Goal: Task Accomplishment & Management: Manage account settings

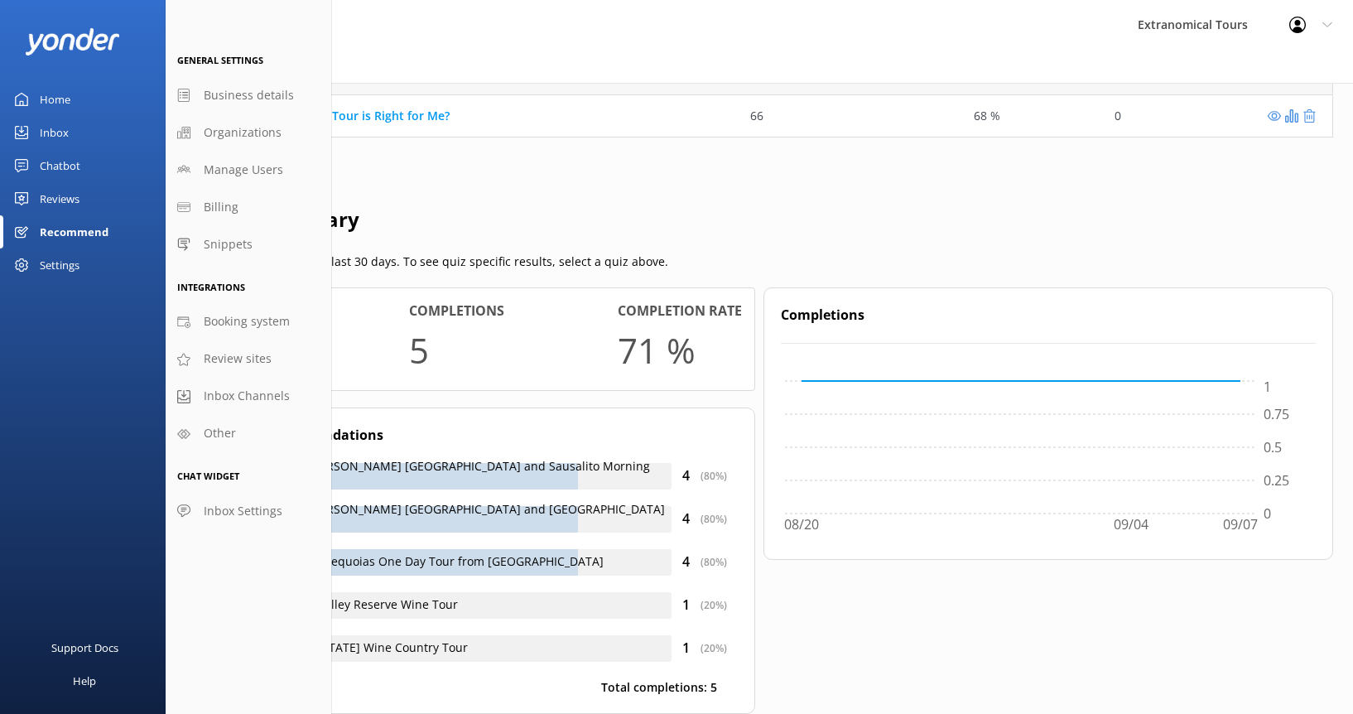
scroll to position [71, 1135]
click at [56, 195] on div "Reviews" at bounding box center [60, 198] width 40 height 33
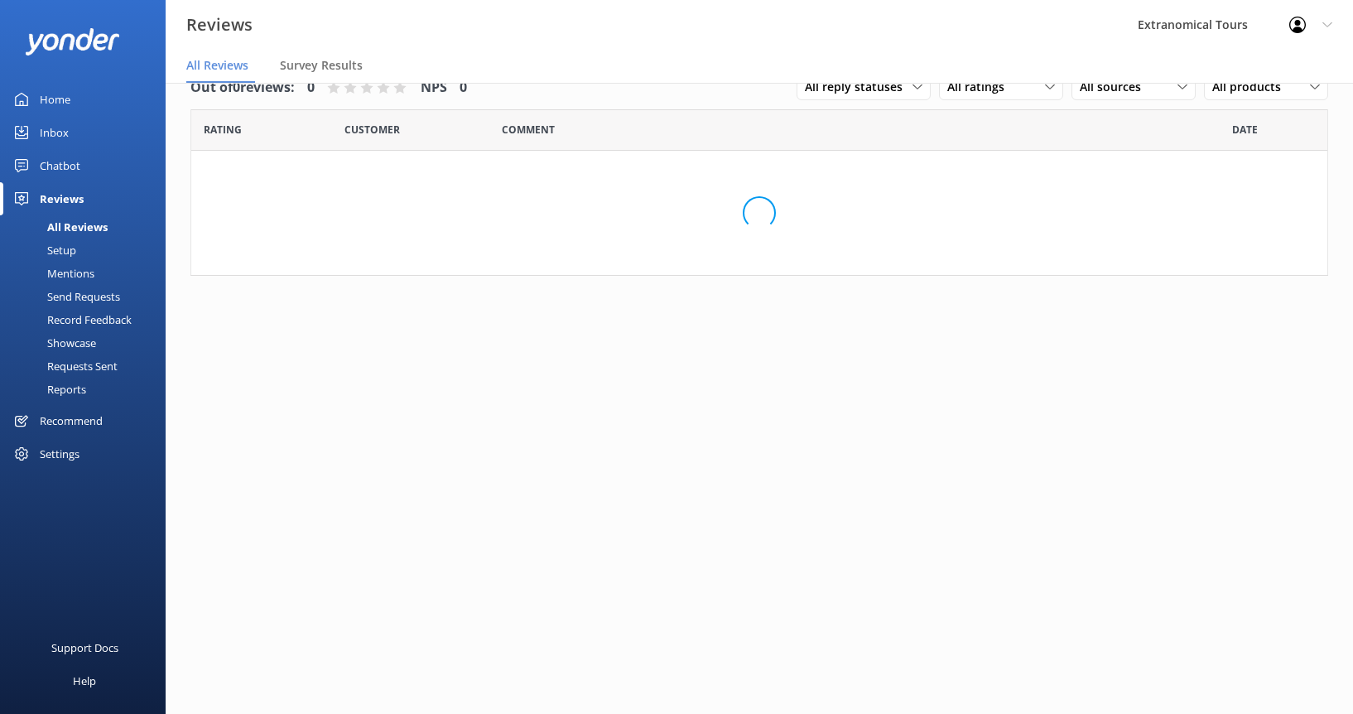
scroll to position [33, 0]
click at [65, 171] on div "Chatbot" at bounding box center [60, 165] width 41 height 33
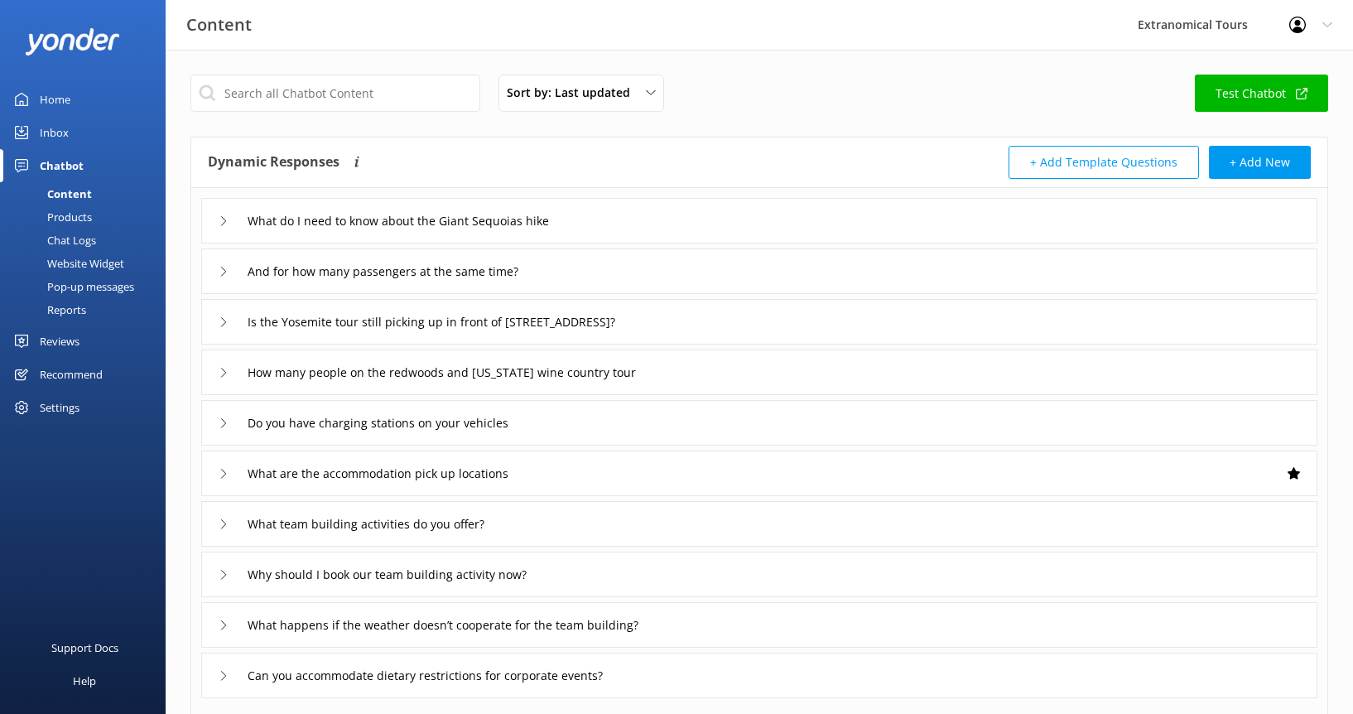
click at [70, 213] on div "Products" at bounding box center [51, 216] width 82 height 23
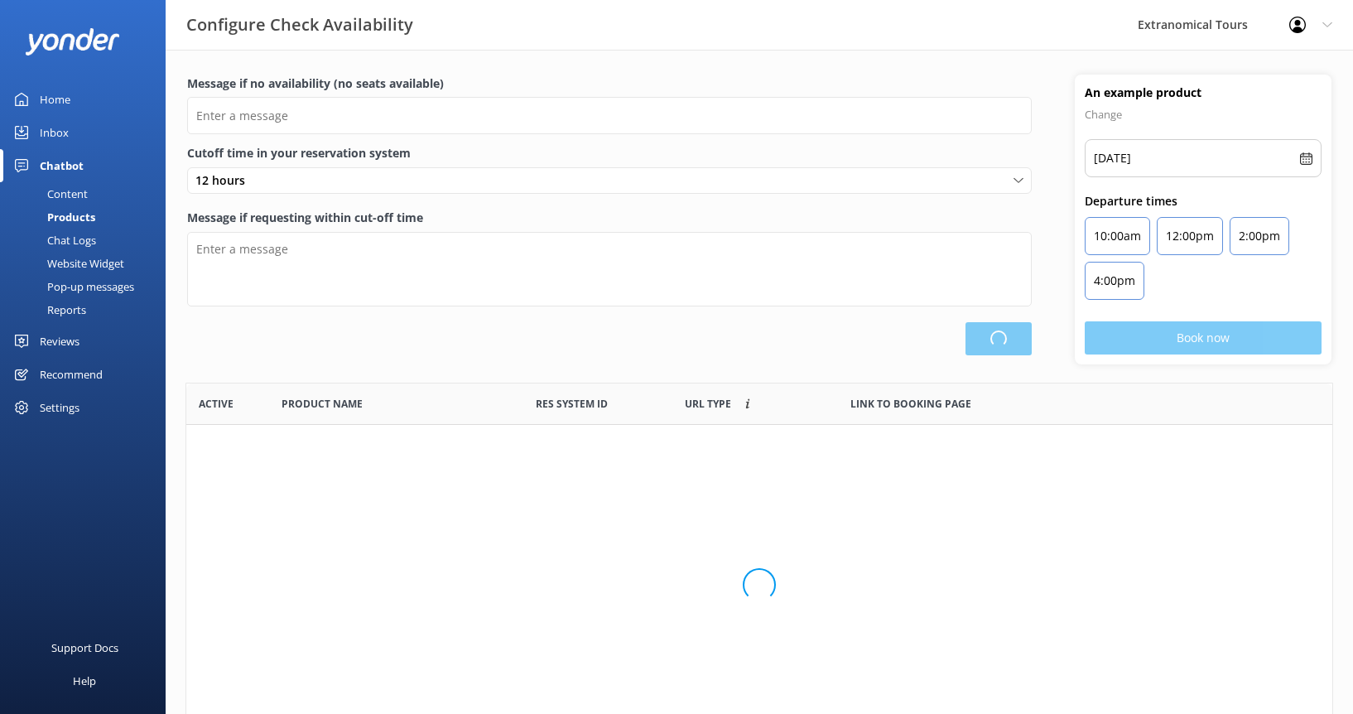
scroll to position [485, 1134]
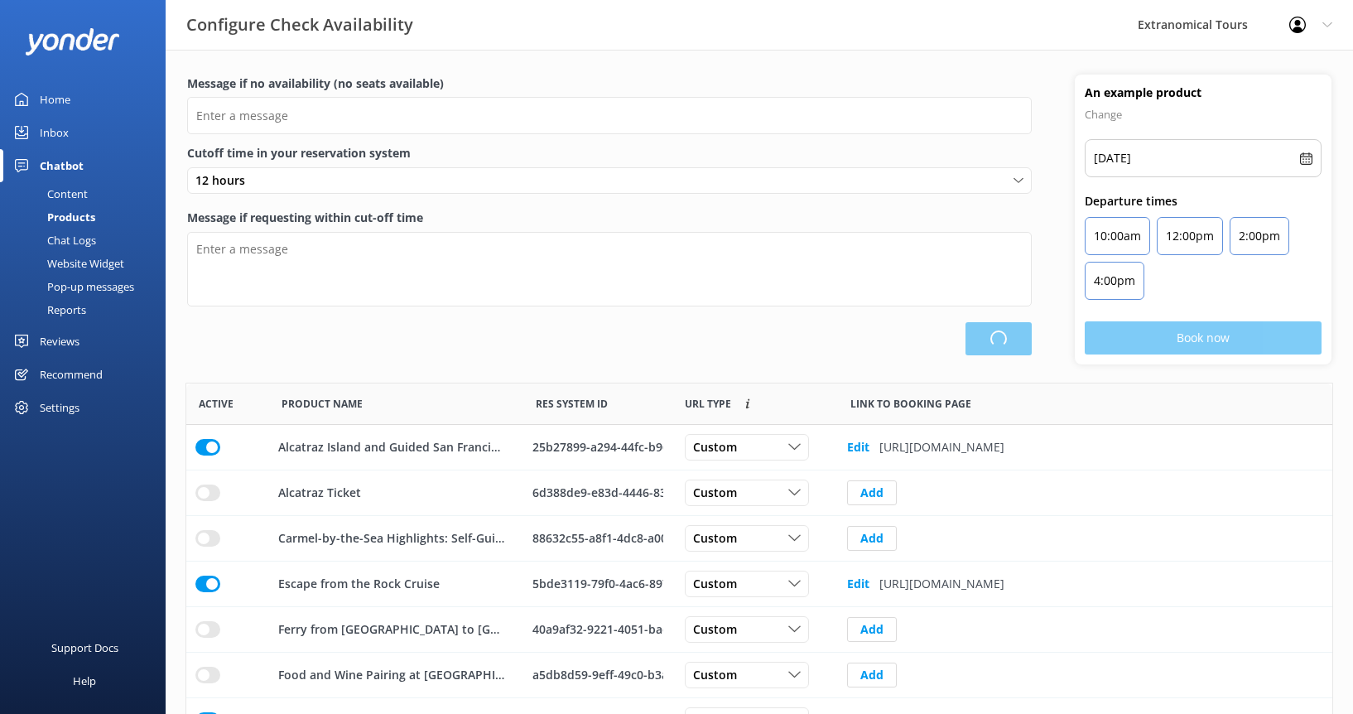
type input "There are no seats available, please check an alternative day"
type textarea "Our online booking system closes 2 hours prior to departure. Please contact us …"
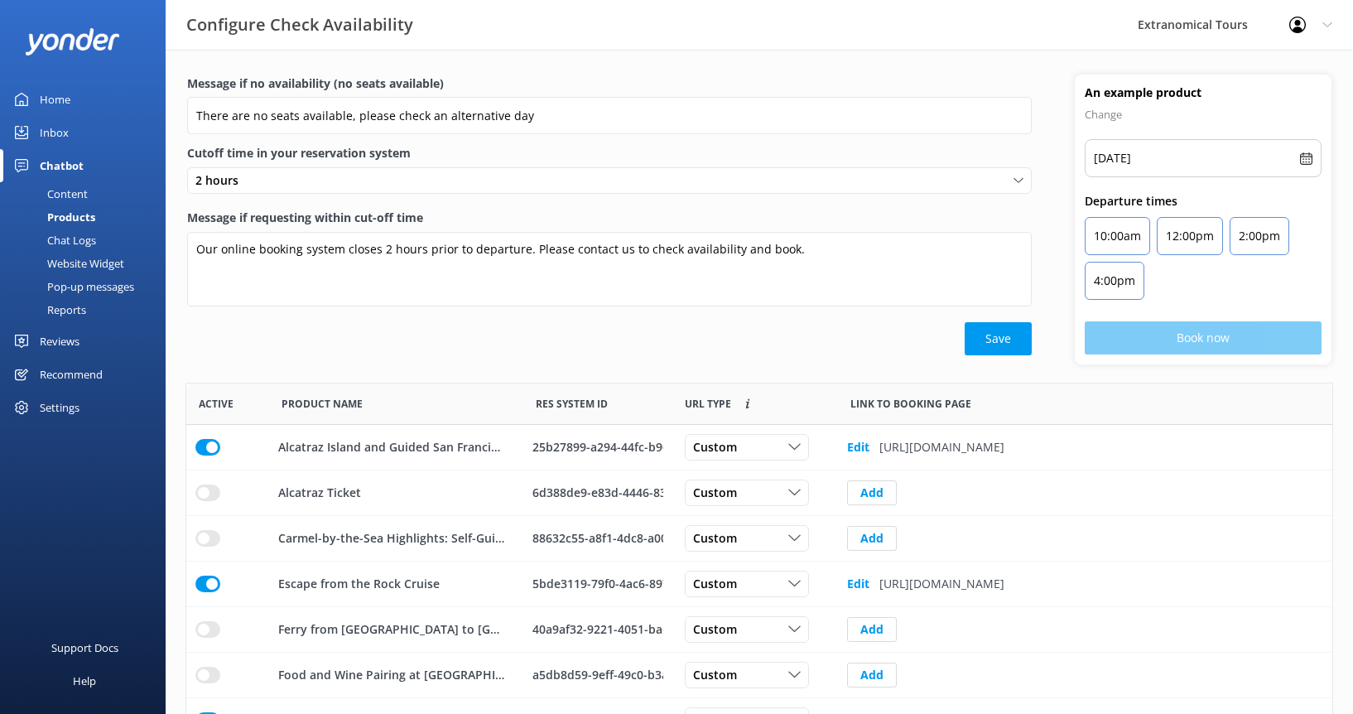
scroll to position [225, 0]
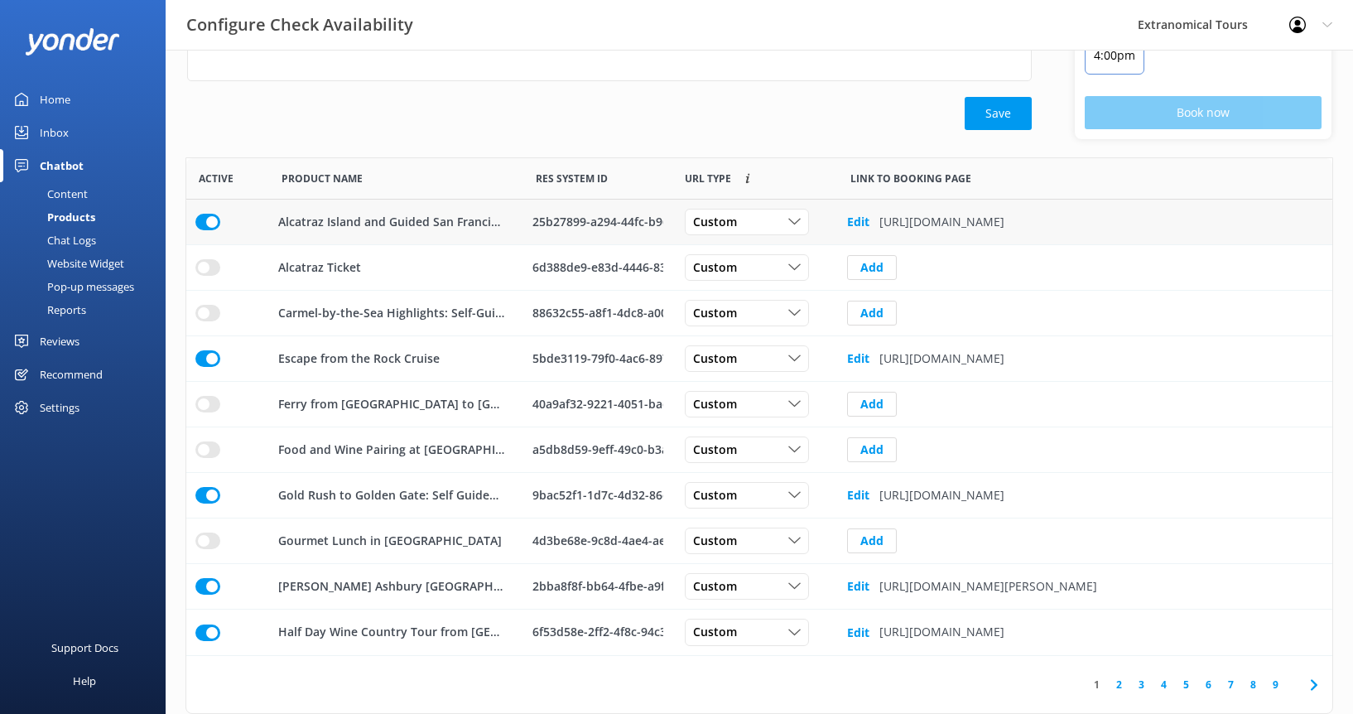
click at [646, 219] on div "25b27899-a294-44fc-b968-7846f1f7c091" at bounding box center [598, 222] width 131 height 18
click at [643, 222] on div "25b27899-a294-44fc-b968-7846f1f7c091" at bounding box center [598, 222] width 131 height 18
click at [1100, 682] on link "1" at bounding box center [1097, 685] width 22 height 16
click at [1274, 682] on link "9" at bounding box center [1276, 685] width 22 height 16
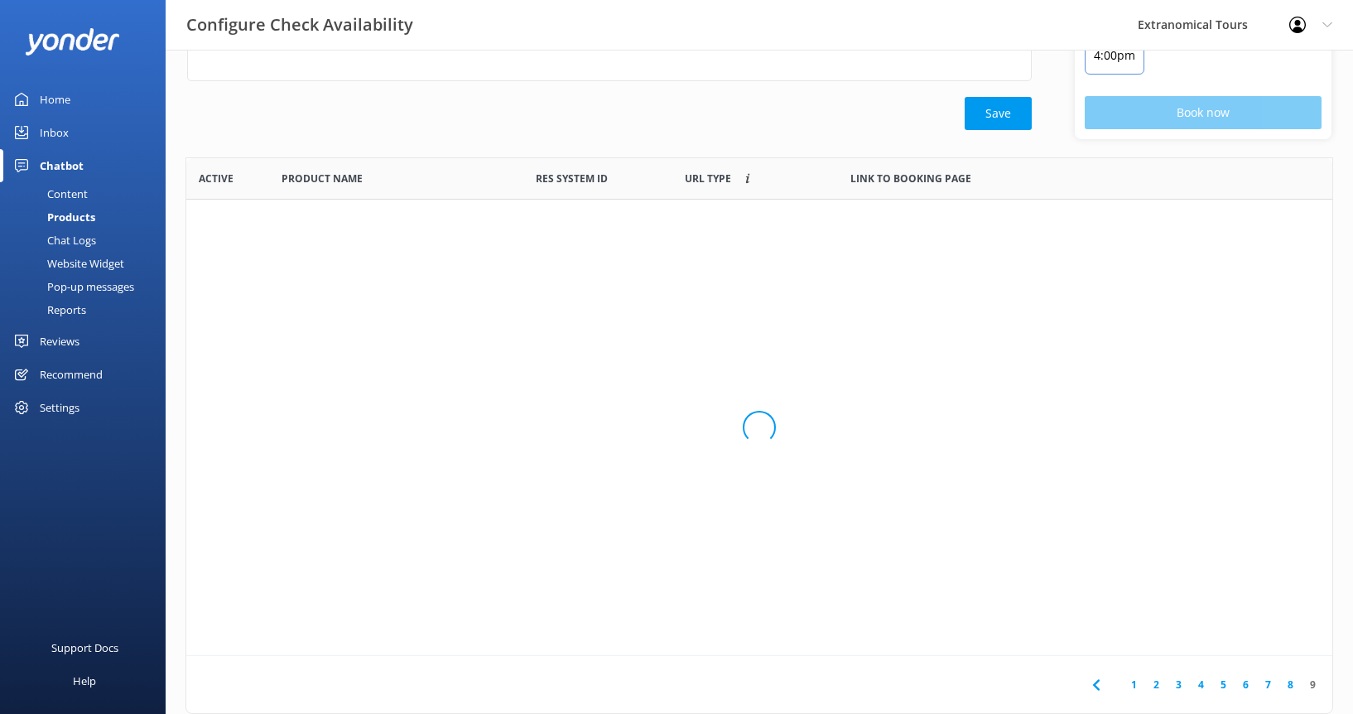
scroll to position [89, 0]
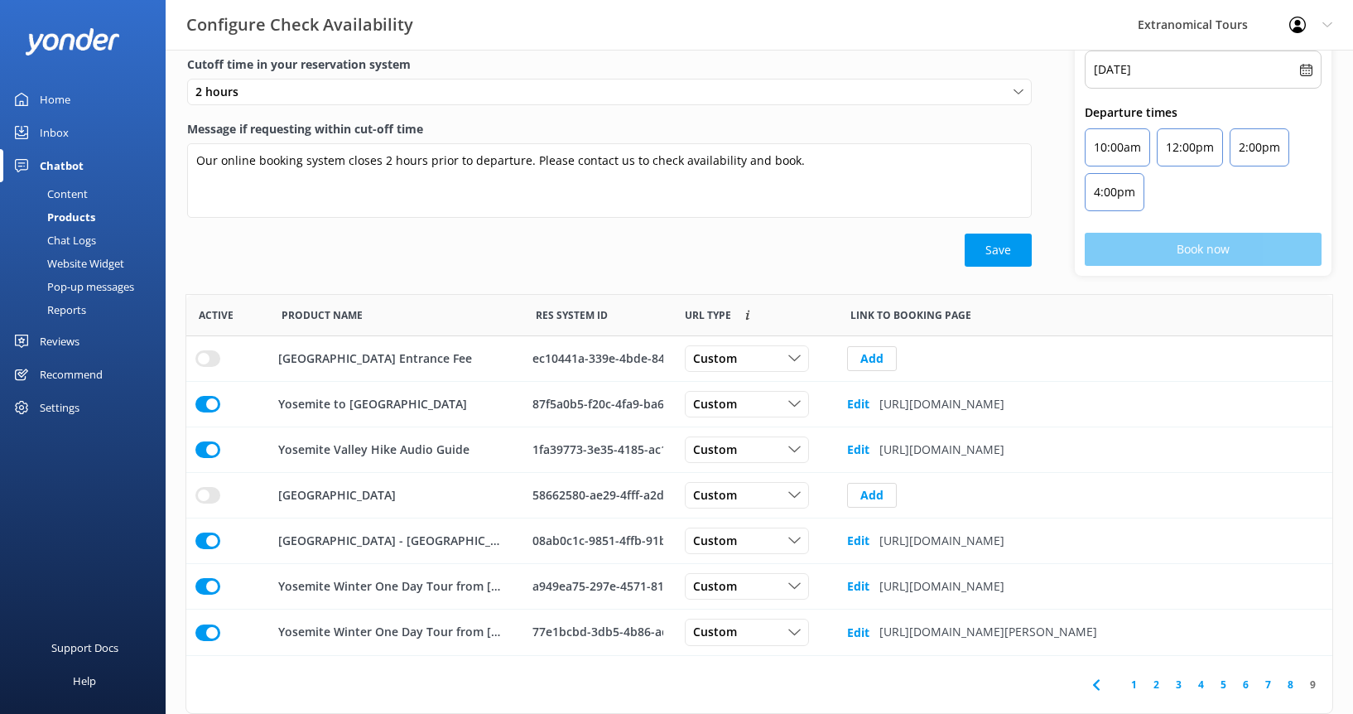
click at [1294, 686] on link "8" at bounding box center [1291, 685] width 22 height 16
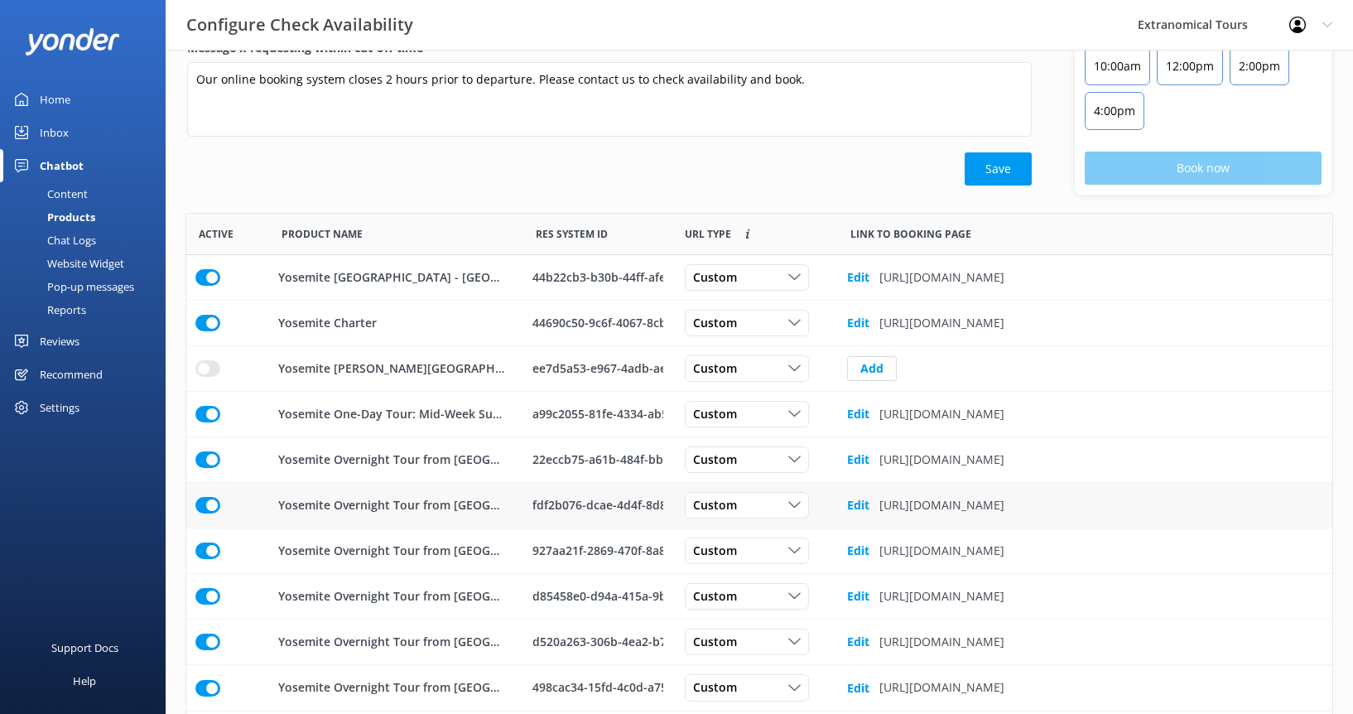
scroll to position [225, 0]
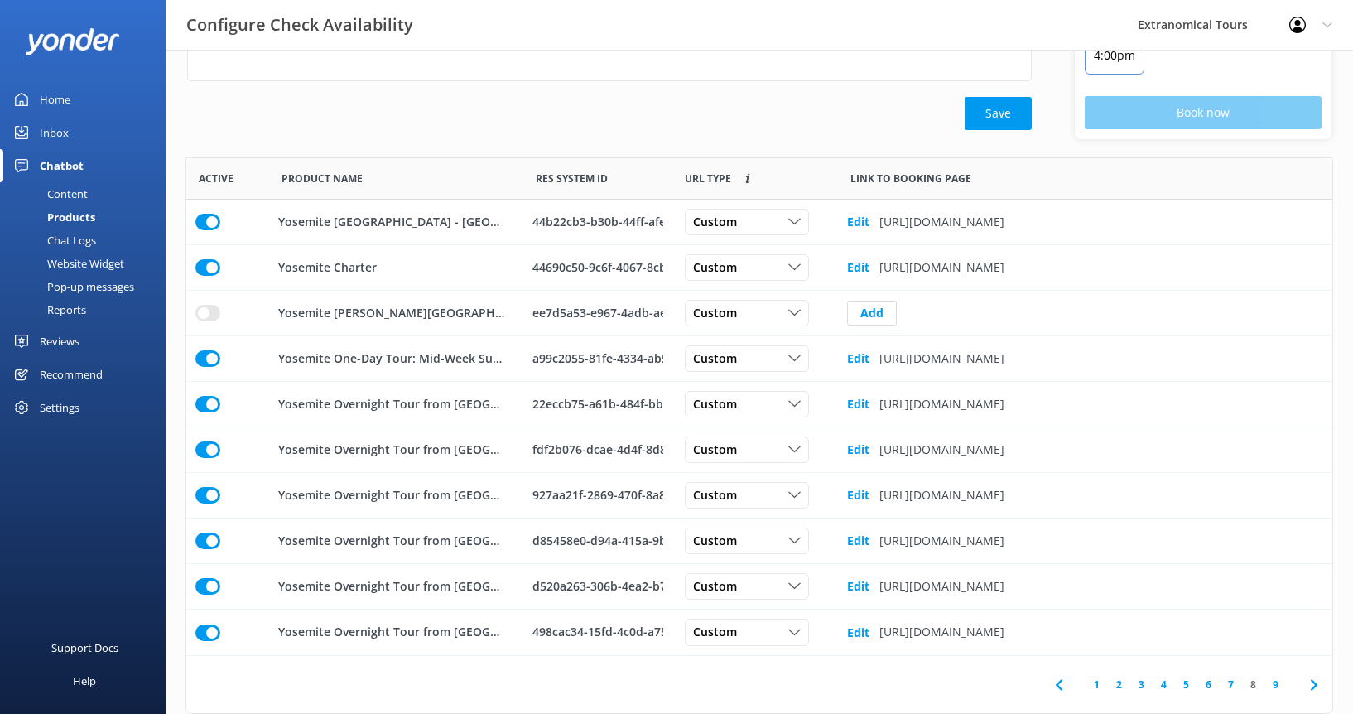
click at [1232, 688] on link "7" at bounding box center [1231, 685] width 22 height 16
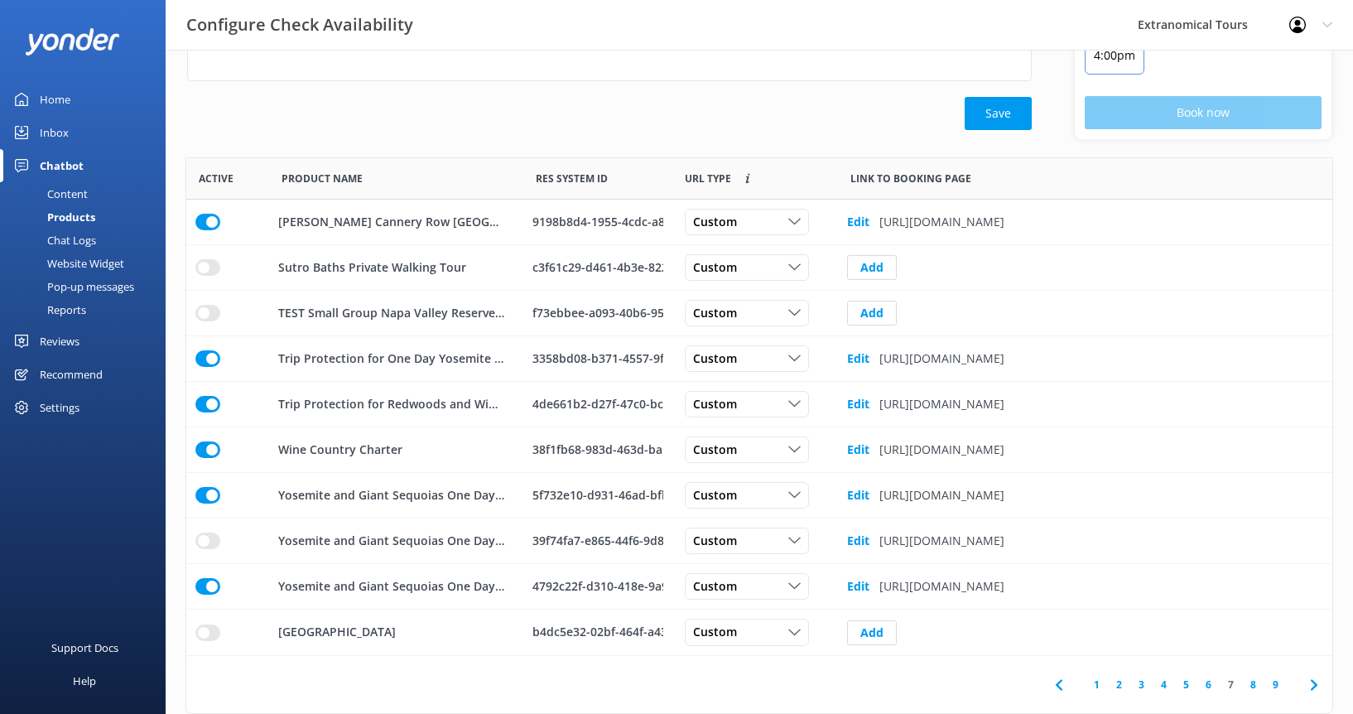
click at [1209, 684] on link "6" at bounding box center [1209, 685] width 22 height 16
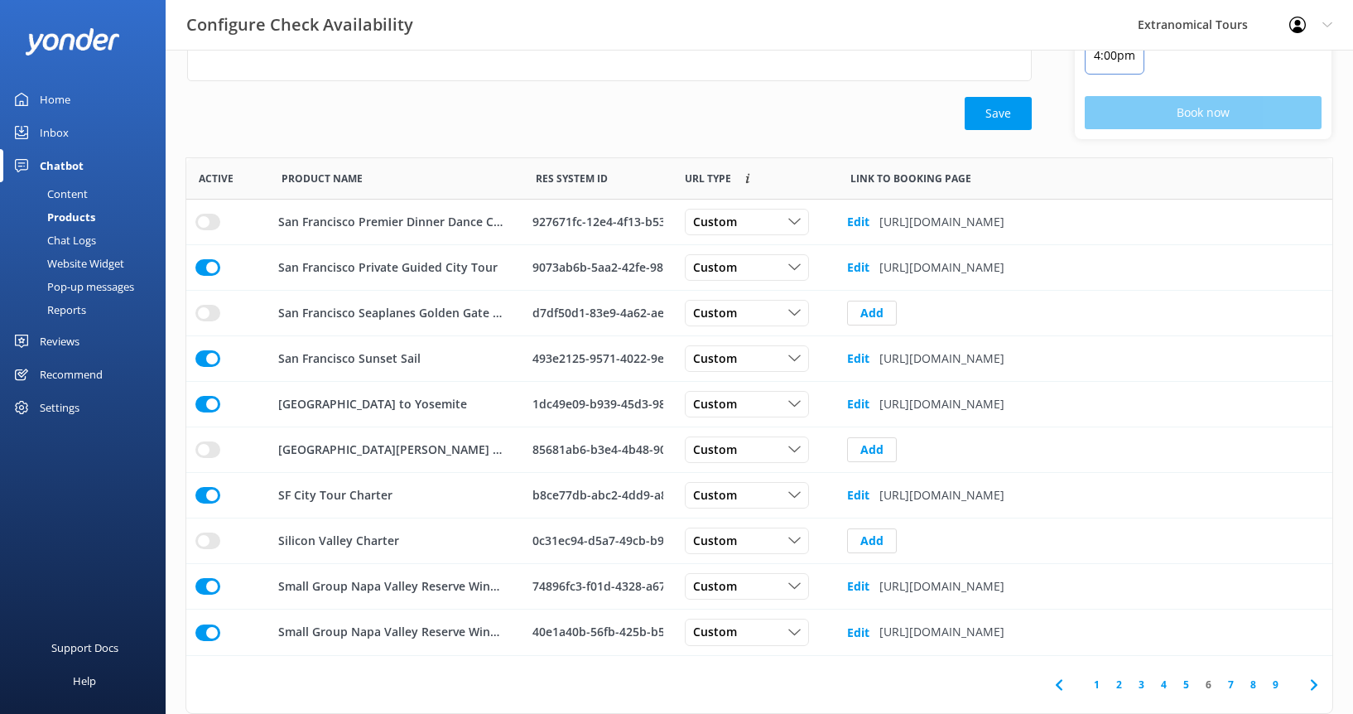
click at [1183, 686] on link "5" at bounding box center [1186, 685] width 22 height 16
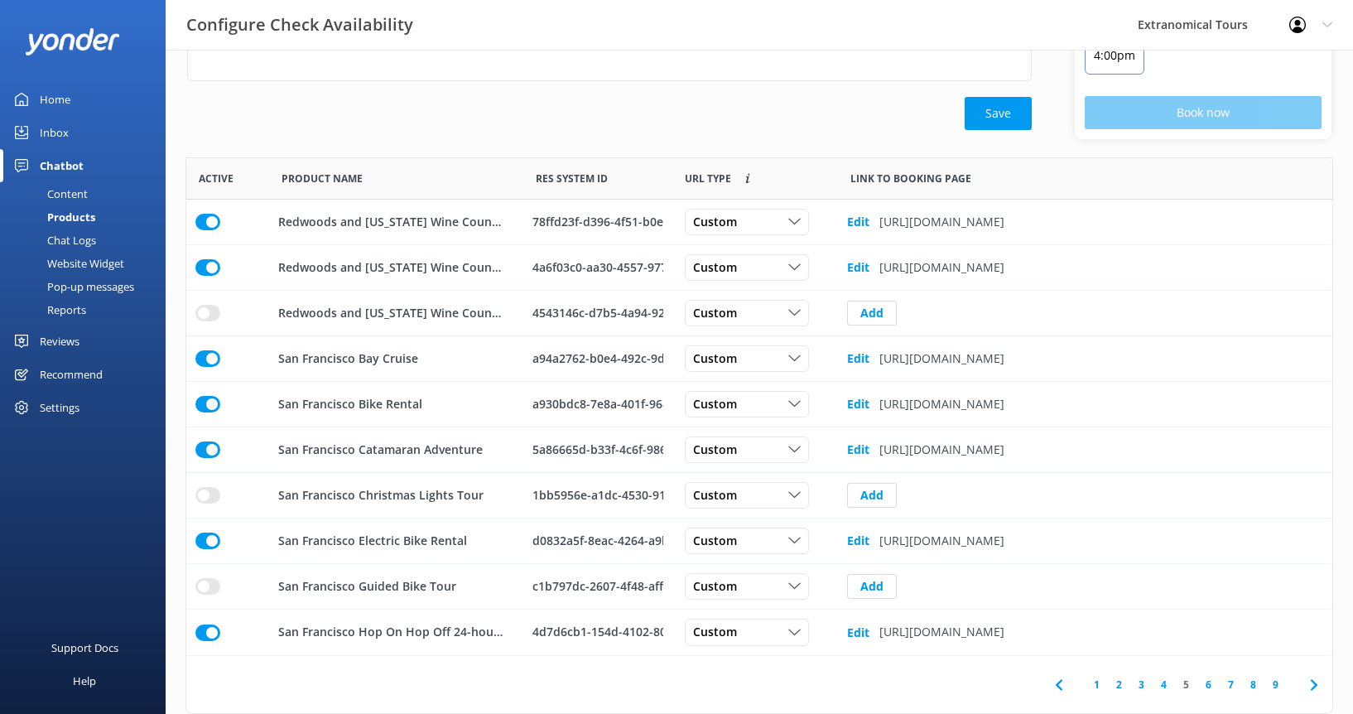
click at [1161, 686] on link "4" at bounding box center [1164, 685] width 22 height 16
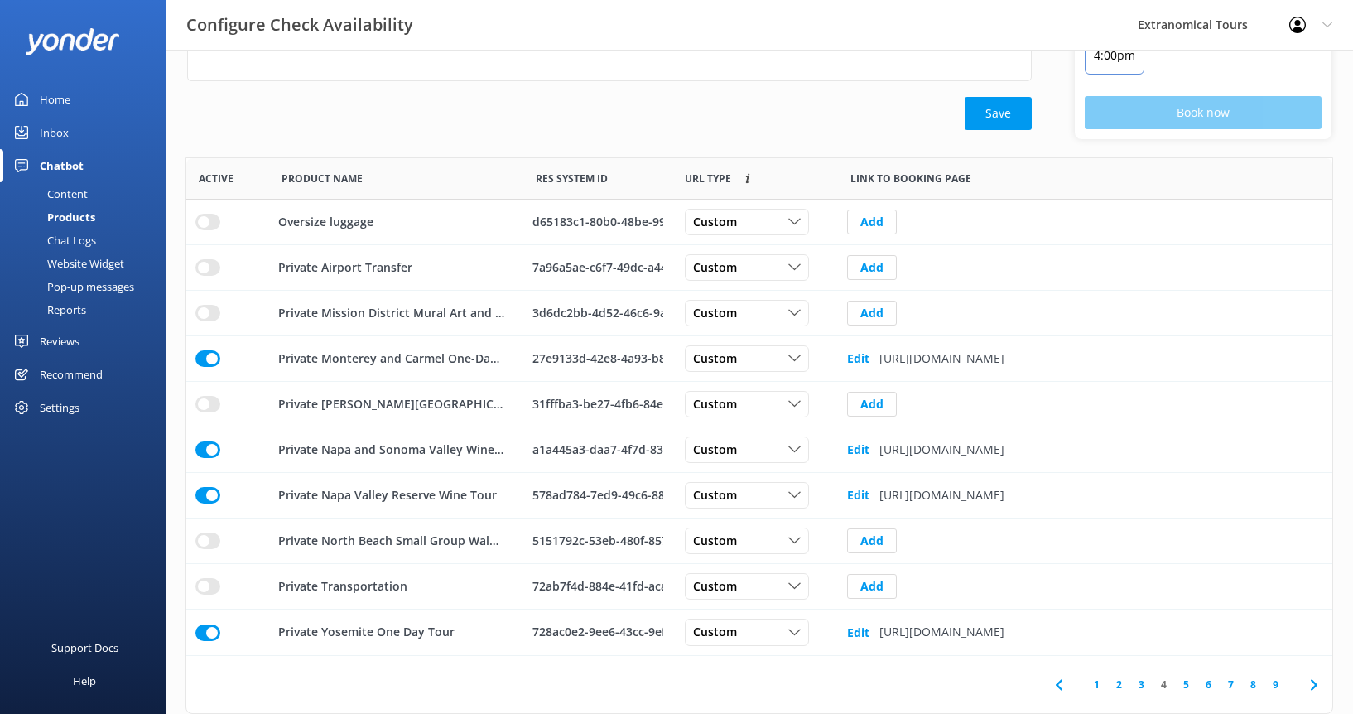
click at [1140, 687] on link "3" at bounding box center [1142, 685] width 22 height 16
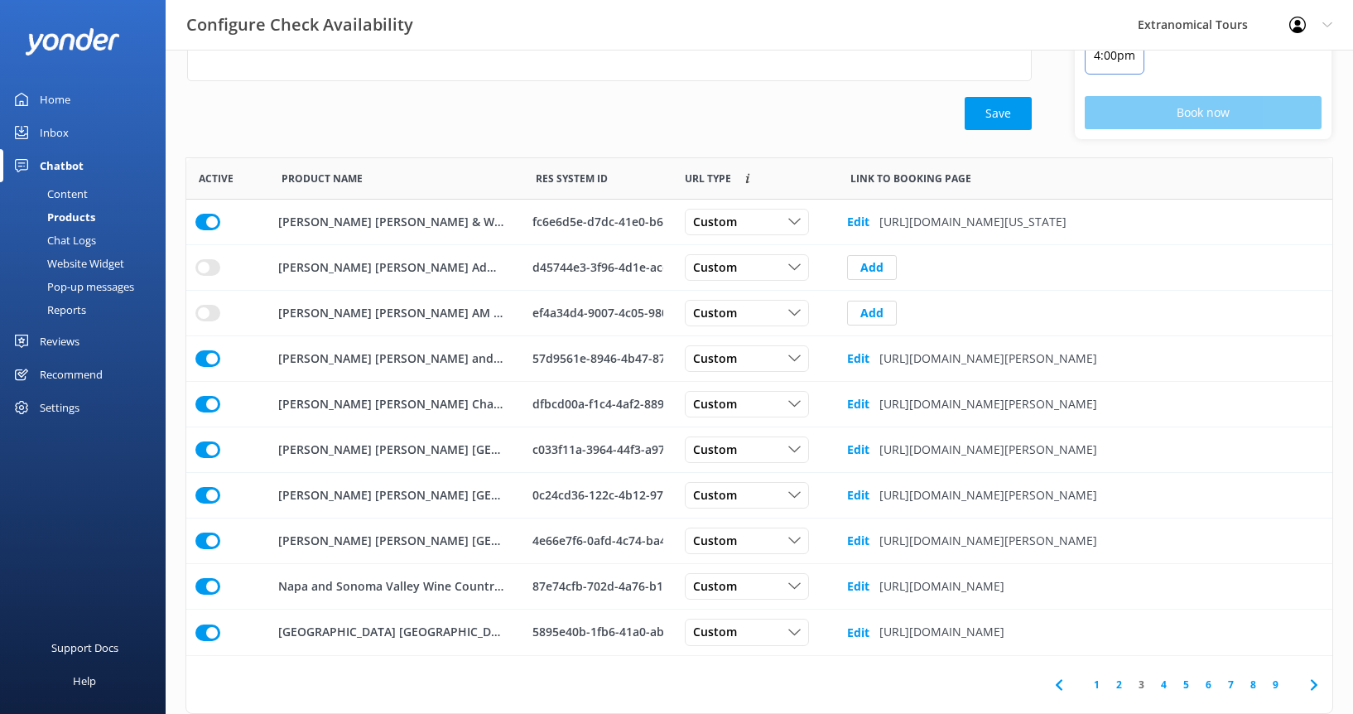
click at [1123, 686] on link "2" at bounding box center [1119, 685] width 22 height 16
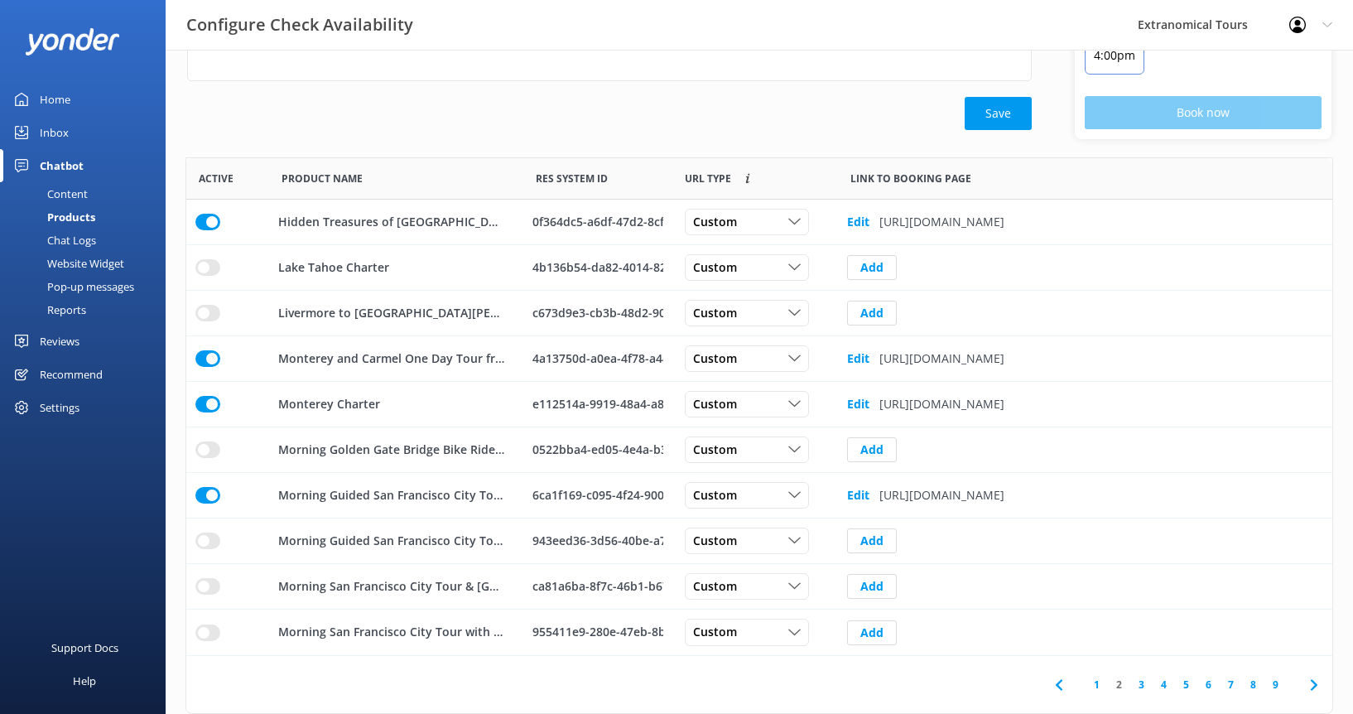
click at [1102, 684] on link "1" at bounding box center [1097, 685] width 22 height 16
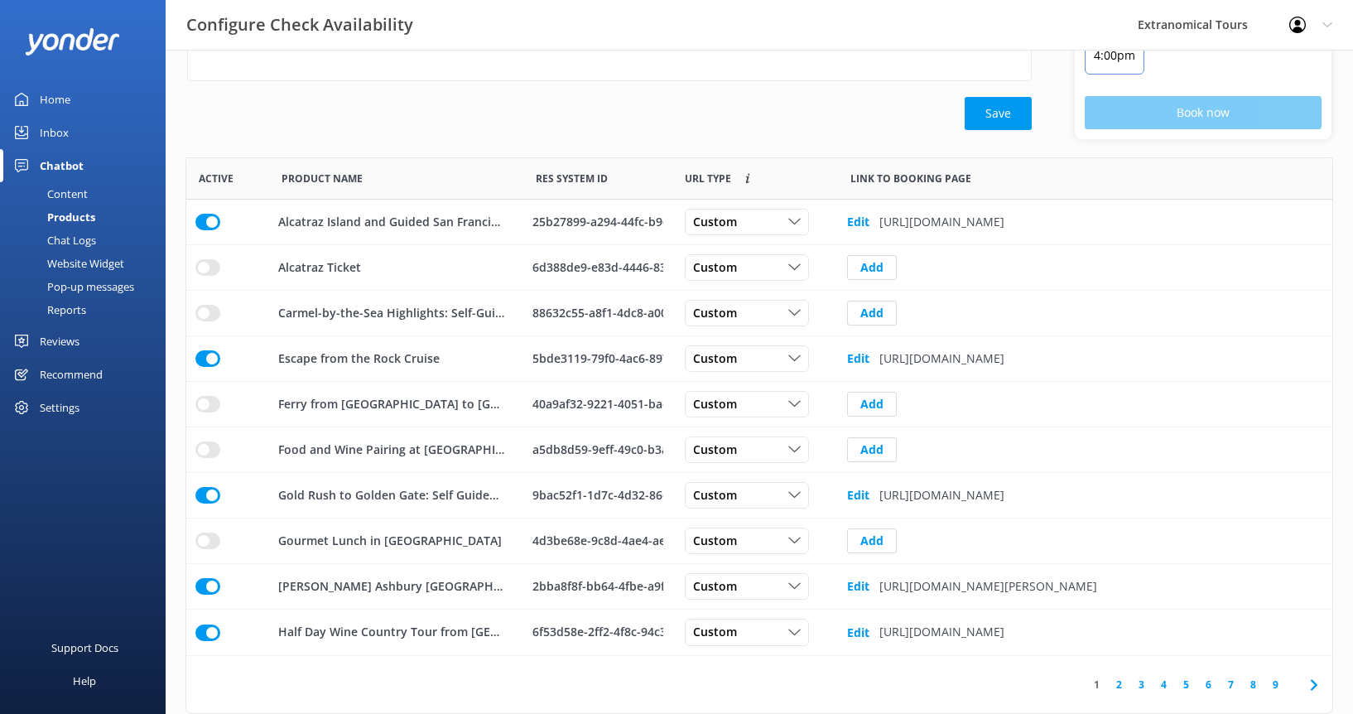
click at [1126, 683] on link "2" at bounding box center [1119, 685] width 22 height 16
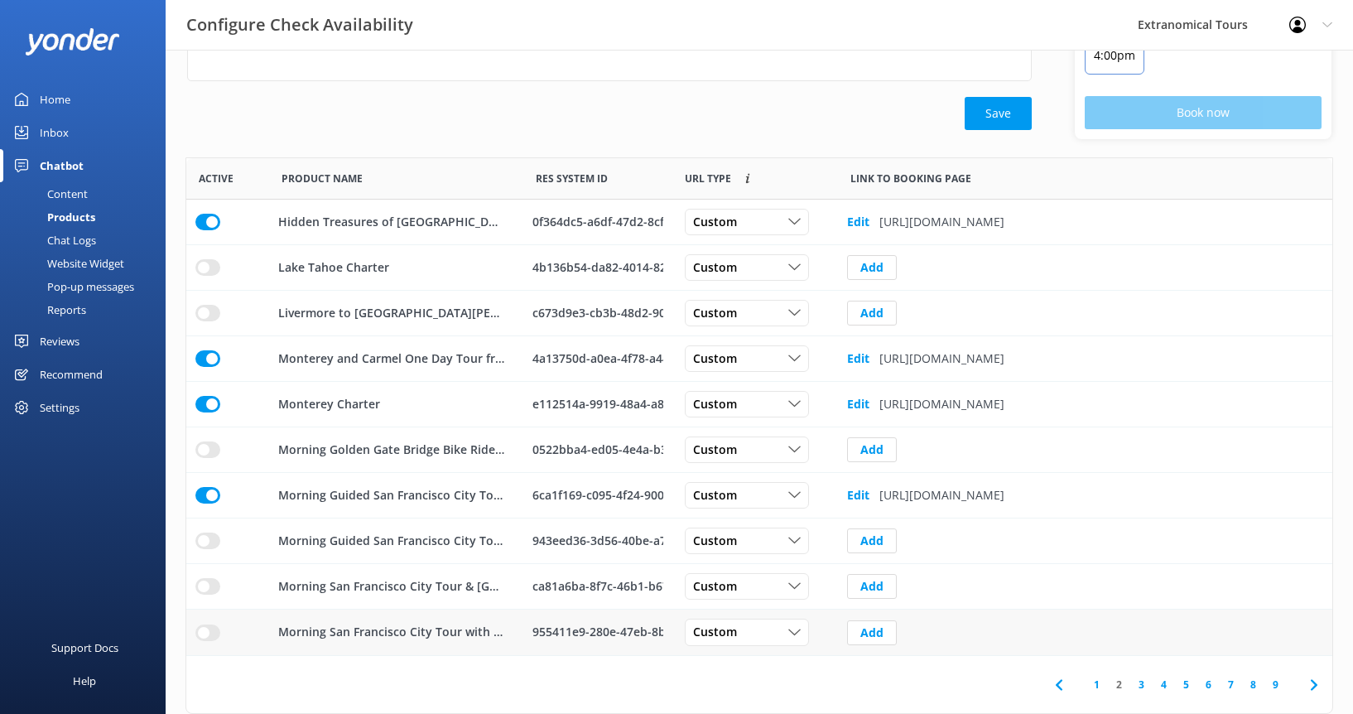
click at [539, 637] on div "955411e9-280e-47eb-8b29-15c912236334" at bounding box center [598, 633] width 131 height 18
click at [749, 633] on div "Custom" at bounding box center [747, 633] width 116 height 18
click at [737, 666] on link "Custom" at bounding box center [759, 666] width 147 height 33
click at [612, 637] on div "955411e9-280e-47eb-8b29-15c912236334" at bounding box center [598, 633] width 131 height 18
click at [605, 631] on div "955411e9-280e-47eb-8b29-15c912236334" at bounding box center [598, 633] width 131 height 18
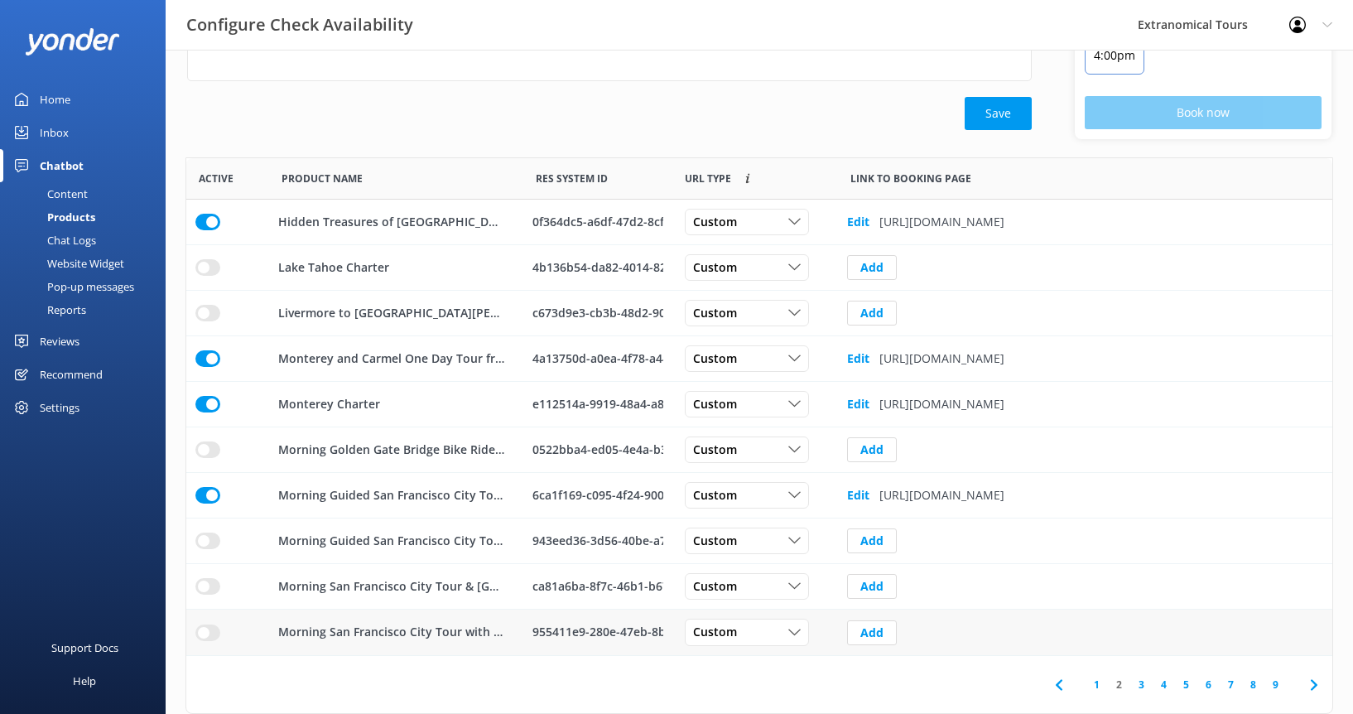
click at [354, 630] on p "Morning San Francisco City Tour with Escape from the Rock Cruise" at bounding box center [391, 633] width 226 height 18
click at [489, 624] on p "Morning San Francisco City Tour with Escape from the Rock Cruise" at bounding box center [391, 633] width 226 height 18
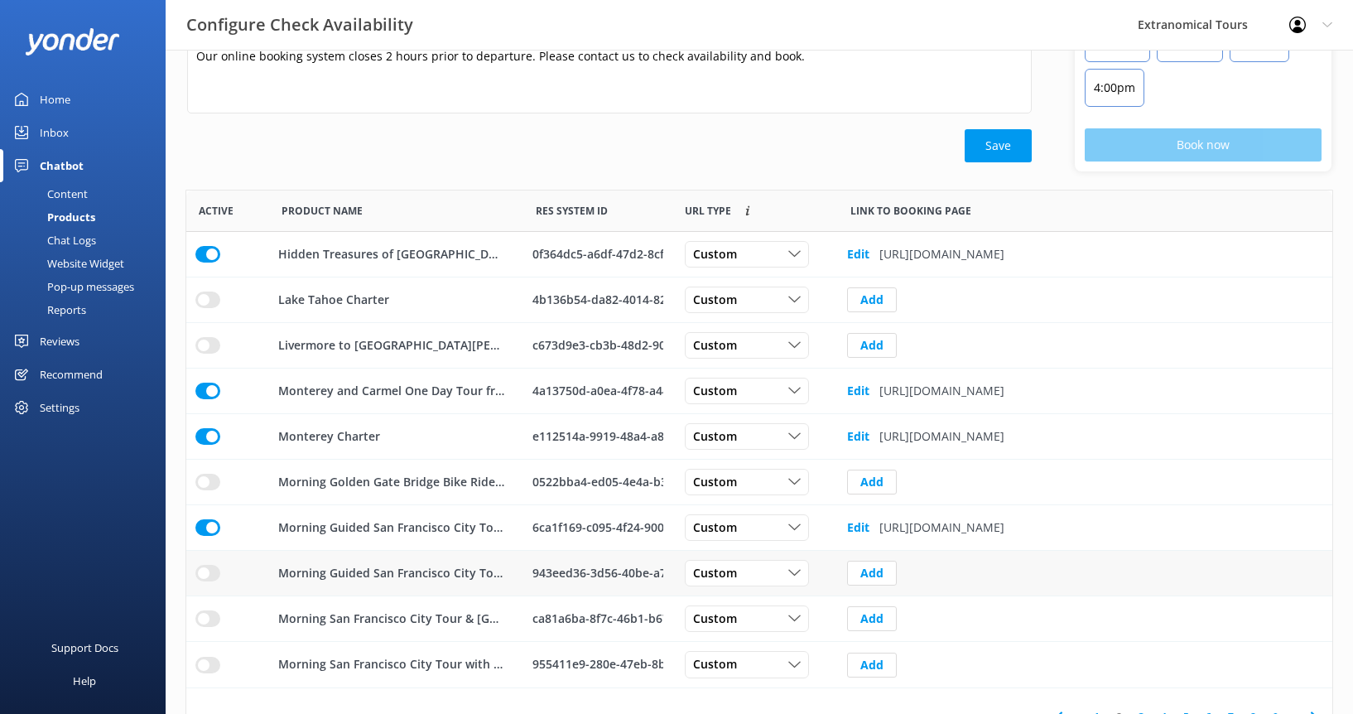
scroll to position [225, 0]
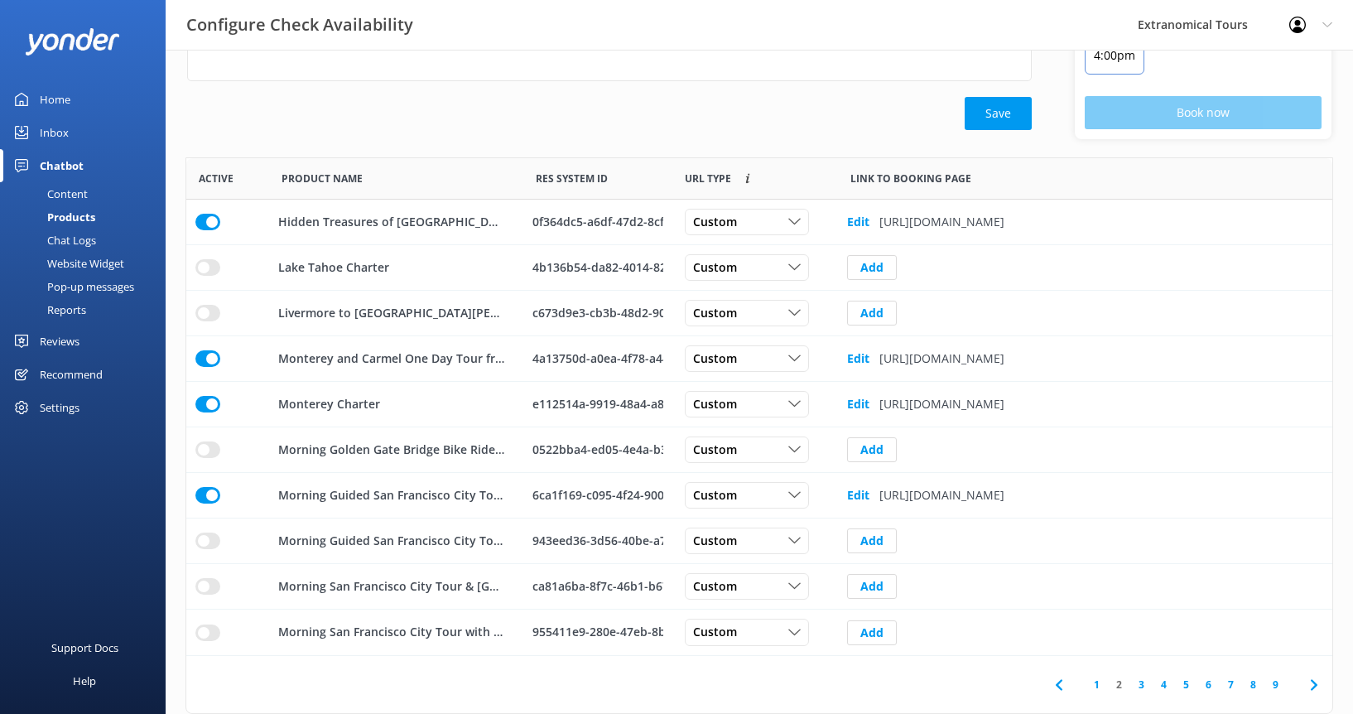
click at [1315, 686] on use at bounding box center [1313, 684] width 7 height 11
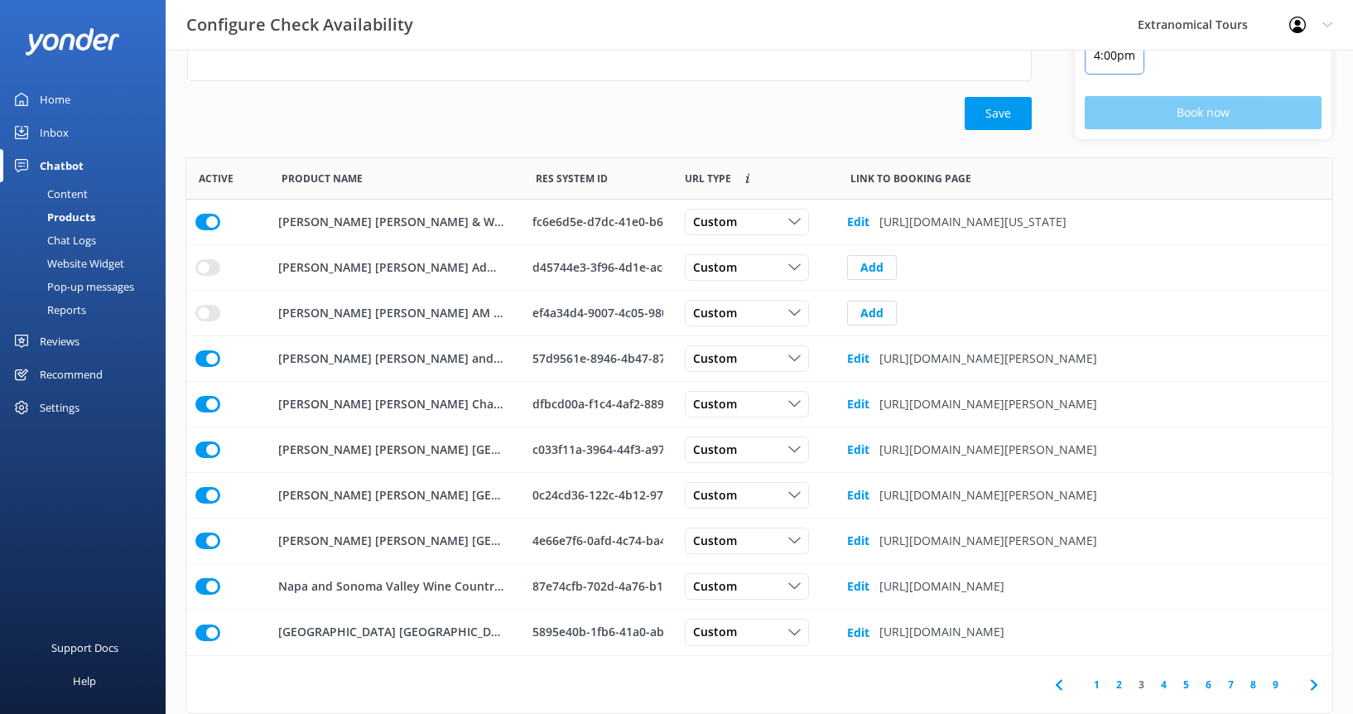
click at [1317, 686] on icon at bounding box center [1314, 685] width 20 height 20
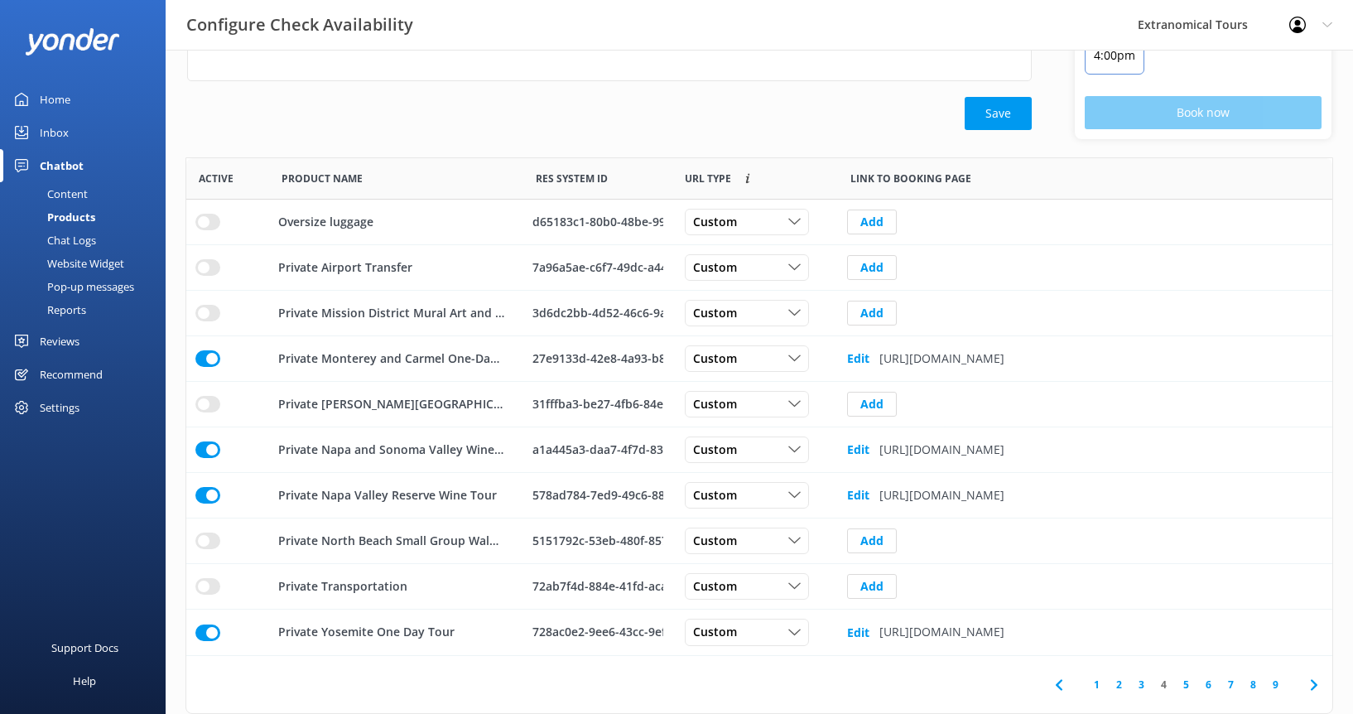
click at [1317, 686] on icon at bounding box center [1314, 685] width 20 height 20
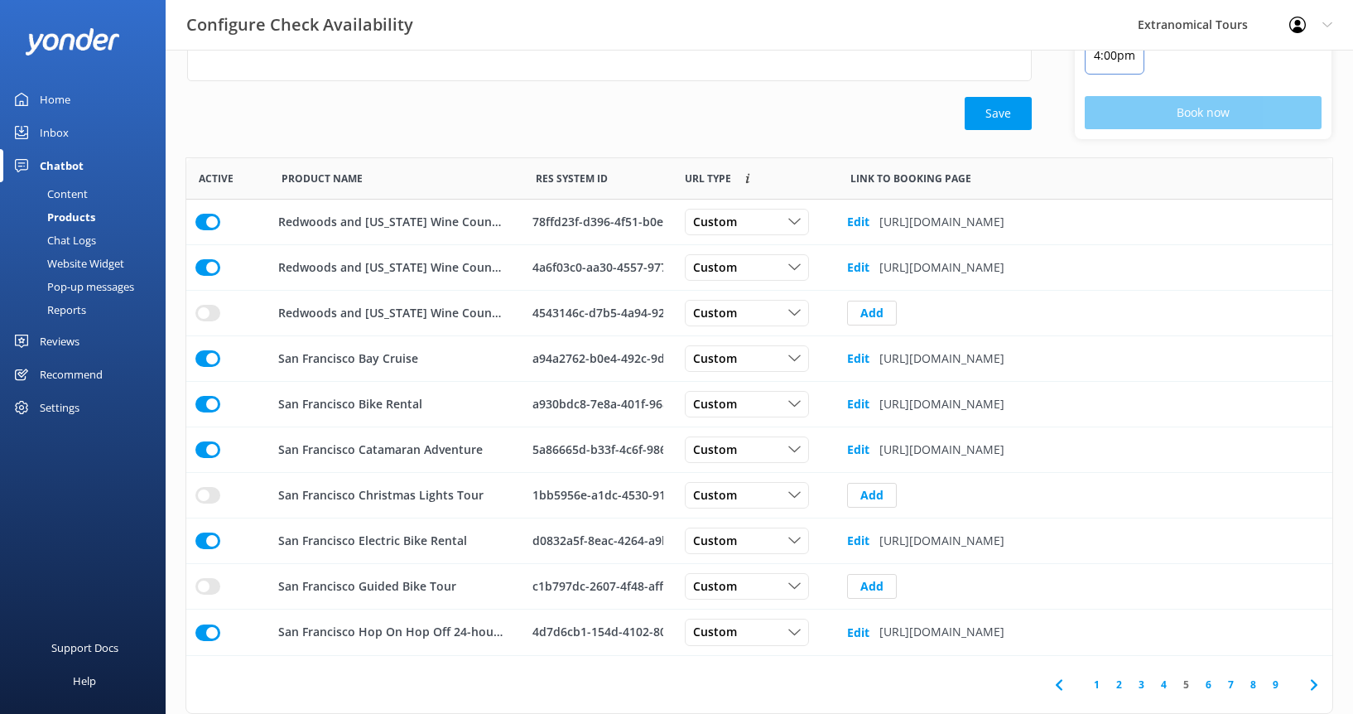
click at [1317, 686] on icon at bounding box center [1314, 685] width 20 height 20
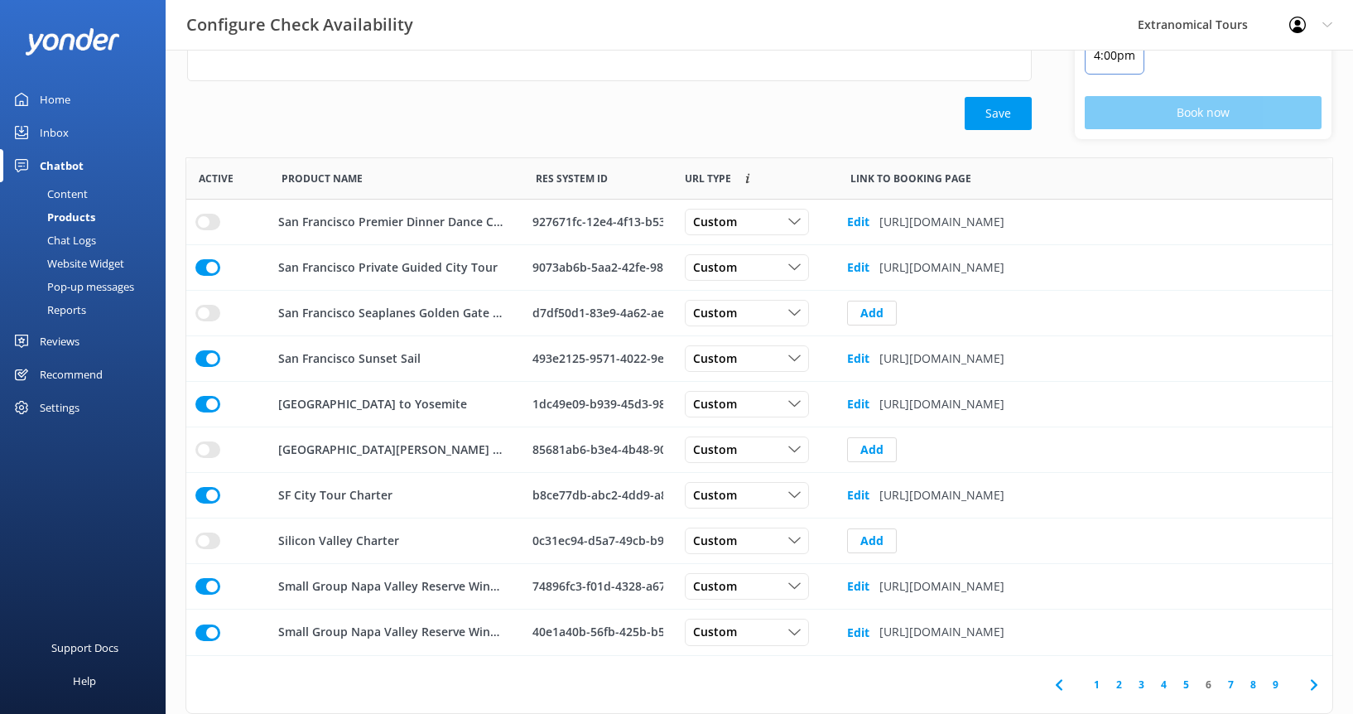
click at [1317, 686] on icon at bounding box center [1314, 685] width 20 height 20
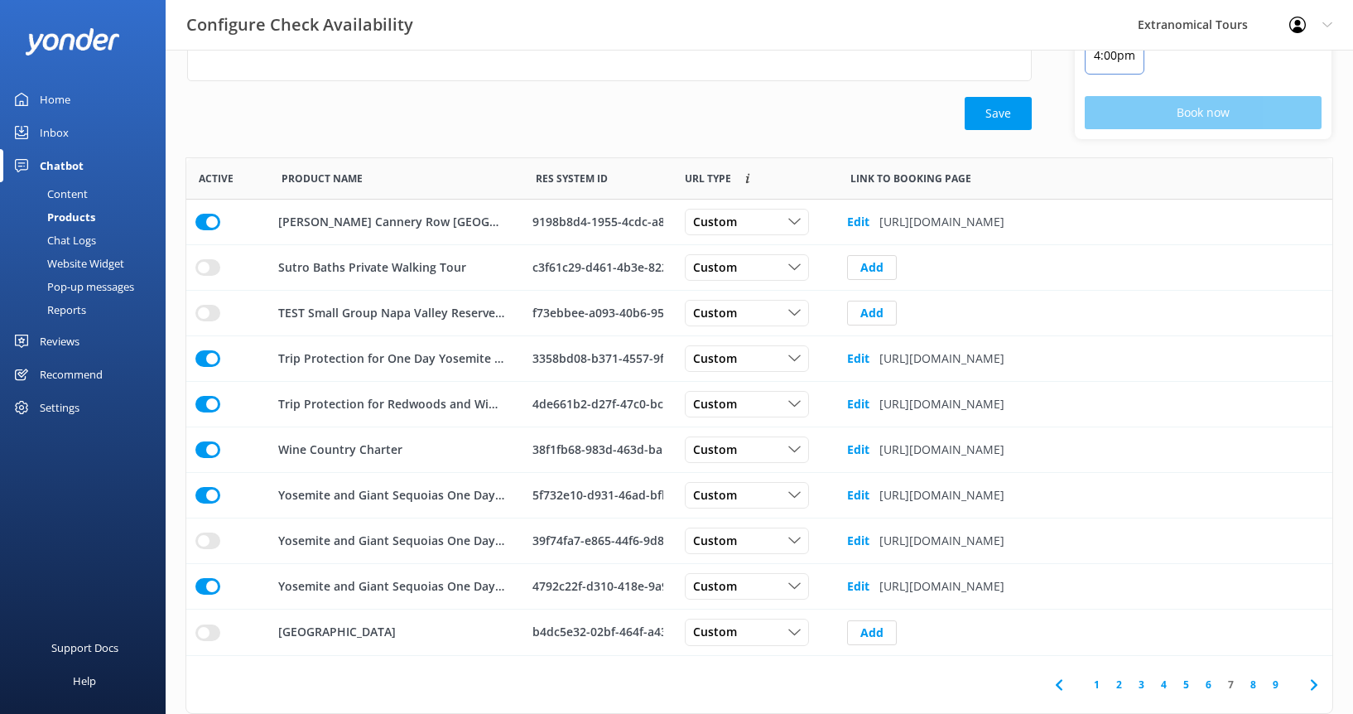
click at [1317, 686] on icon at bounding box center [1314, 685] width 20 height 20
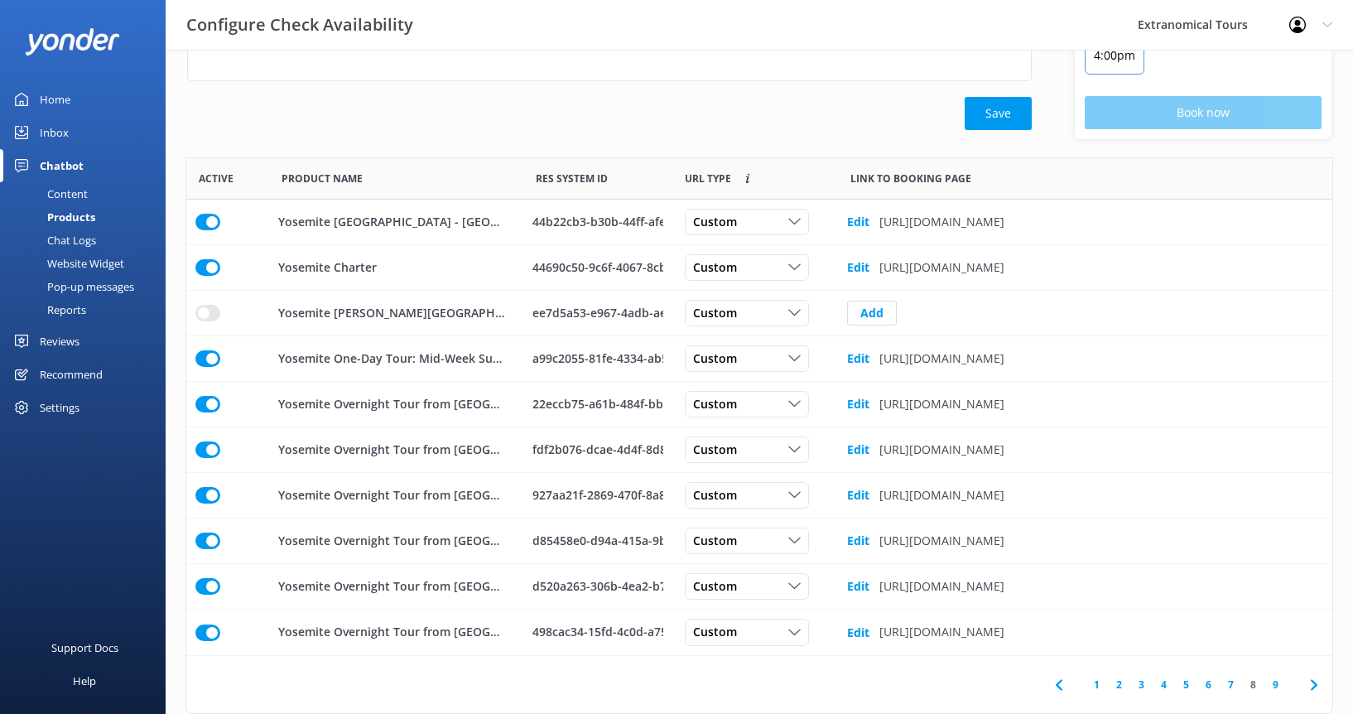
click at [1317, 686] on icon at bounding box center [1314, 685] width 20 height 20
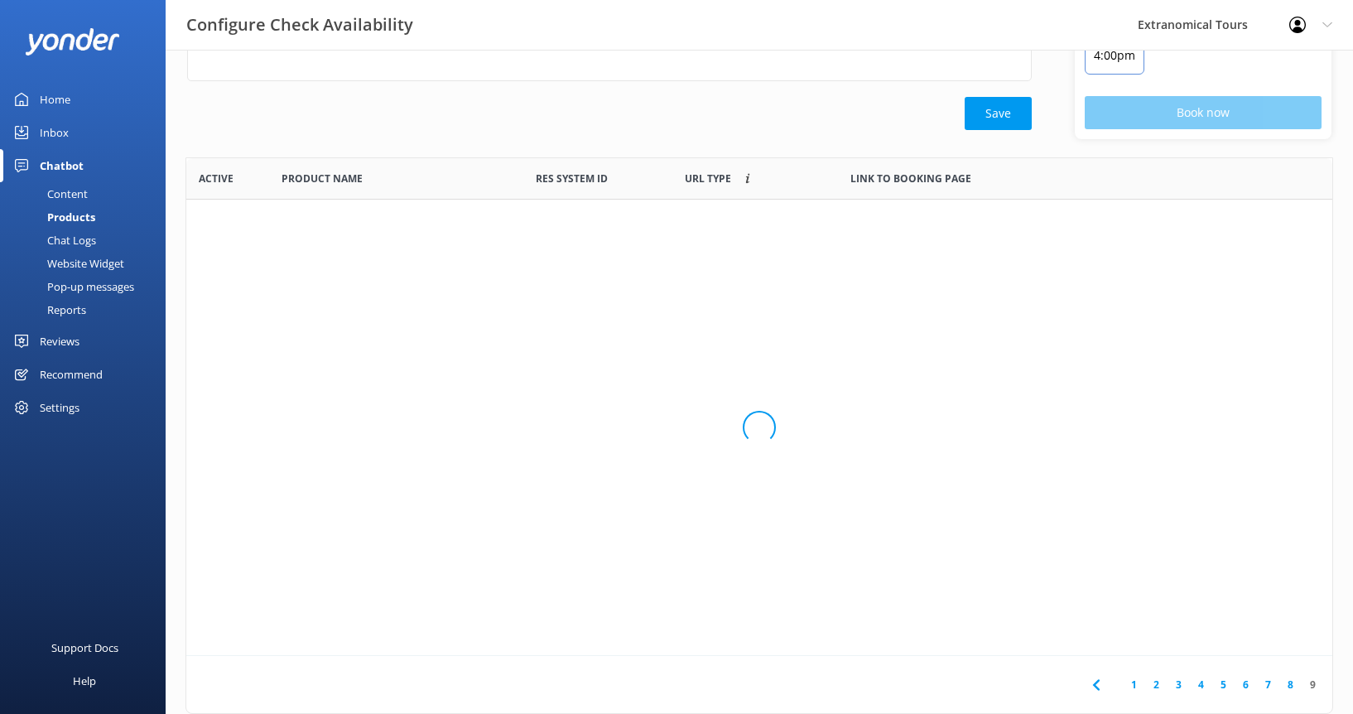
click at [1317, 686] on link "9" at bounding box center [1313, 685] width 22 height 16
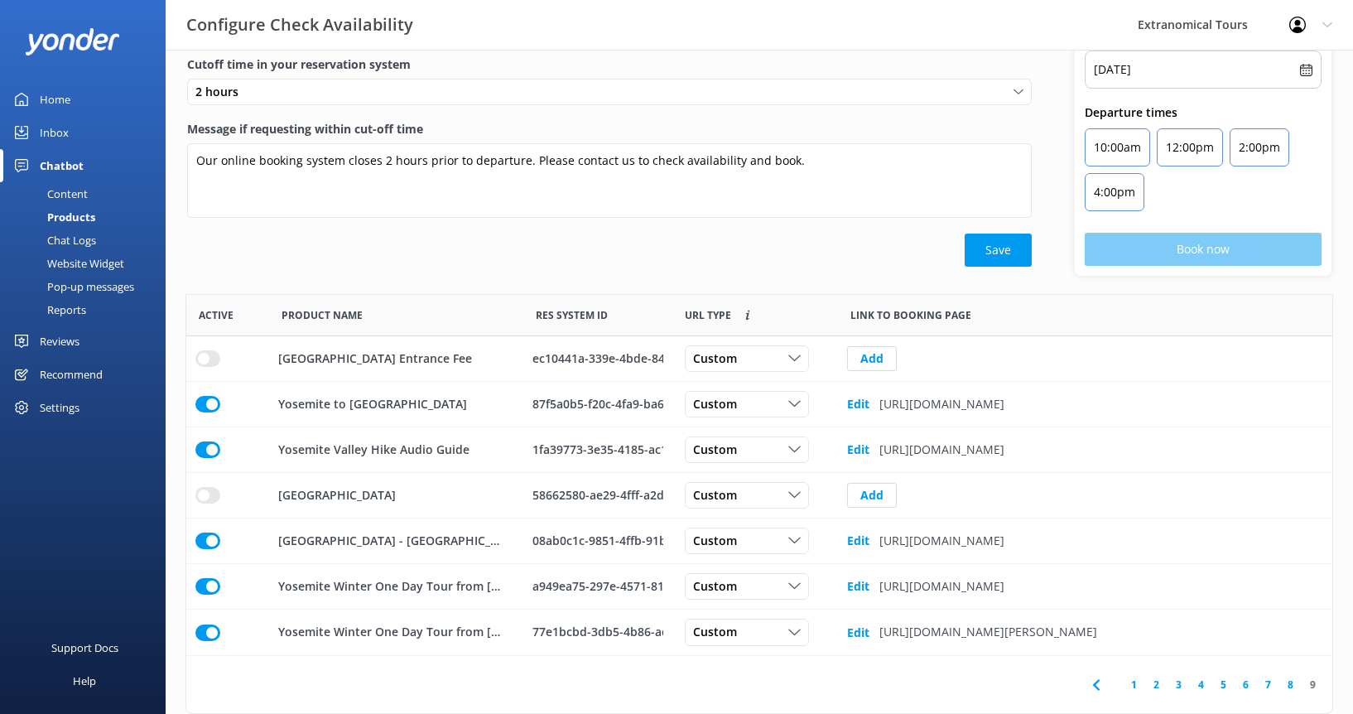
click at [1313, 685] on link "9" at bounding box center [1313, 685] width 22 height 16
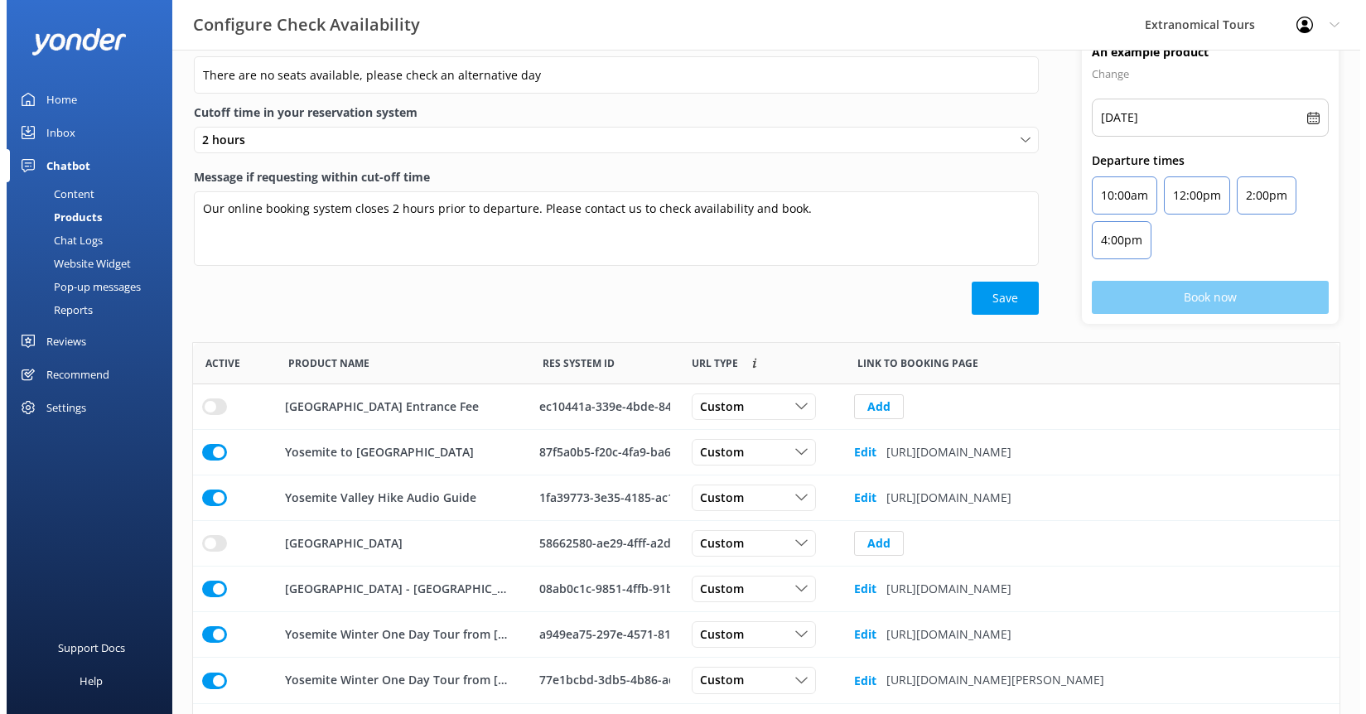
scroll to position [0, 0]
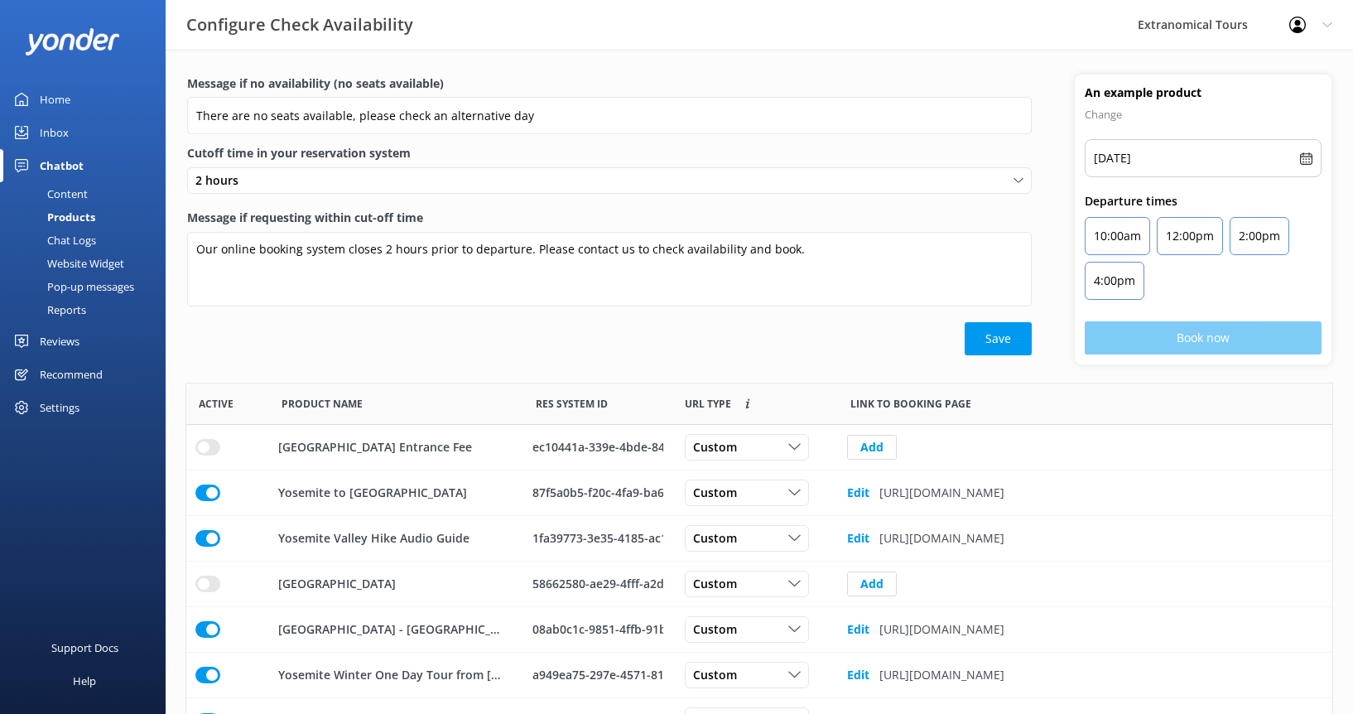
click at [1310, 31] on div at bounding box center [1303, 25] width 27 height 17
click at [89, 257] on div "Website Widget" at bounding box center [67, 263] width 114 height 23
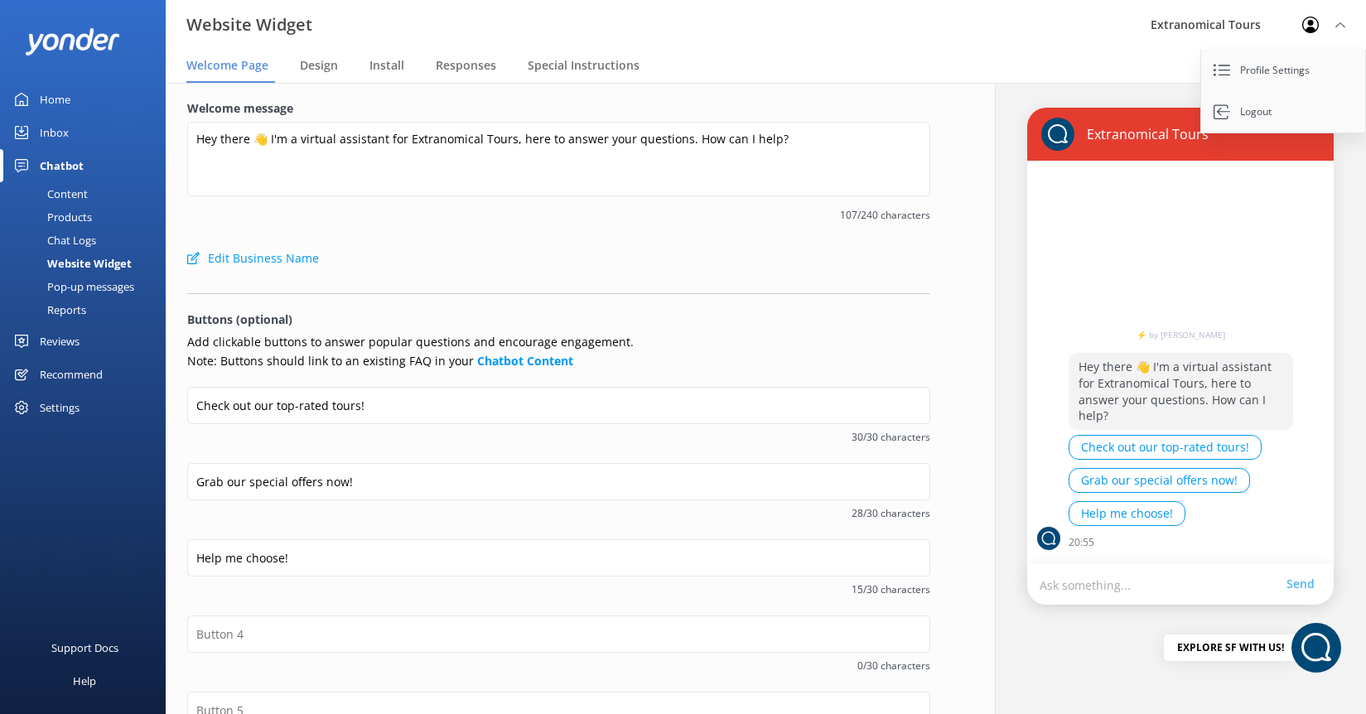
click at [106, 282] on div "Pop-up messages" at bounding box center [72, 286] width 124 height 23
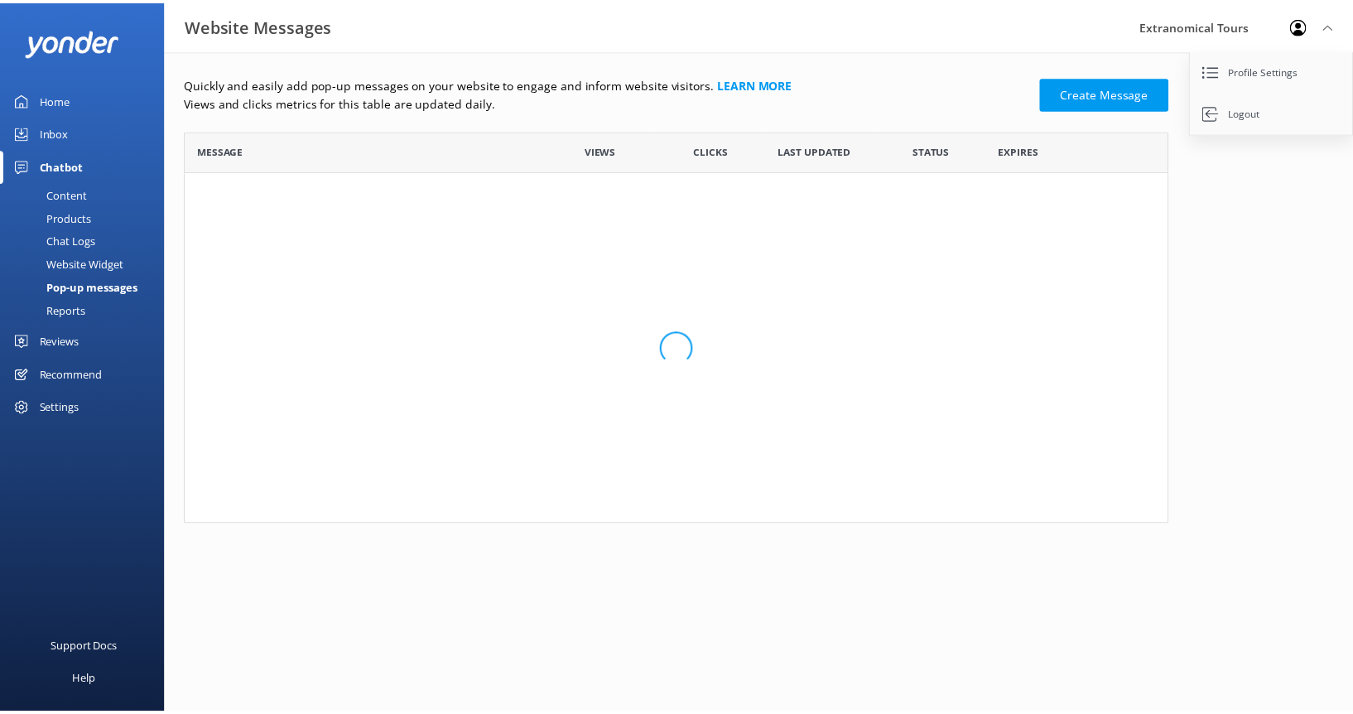
scroll to position [171, 981]
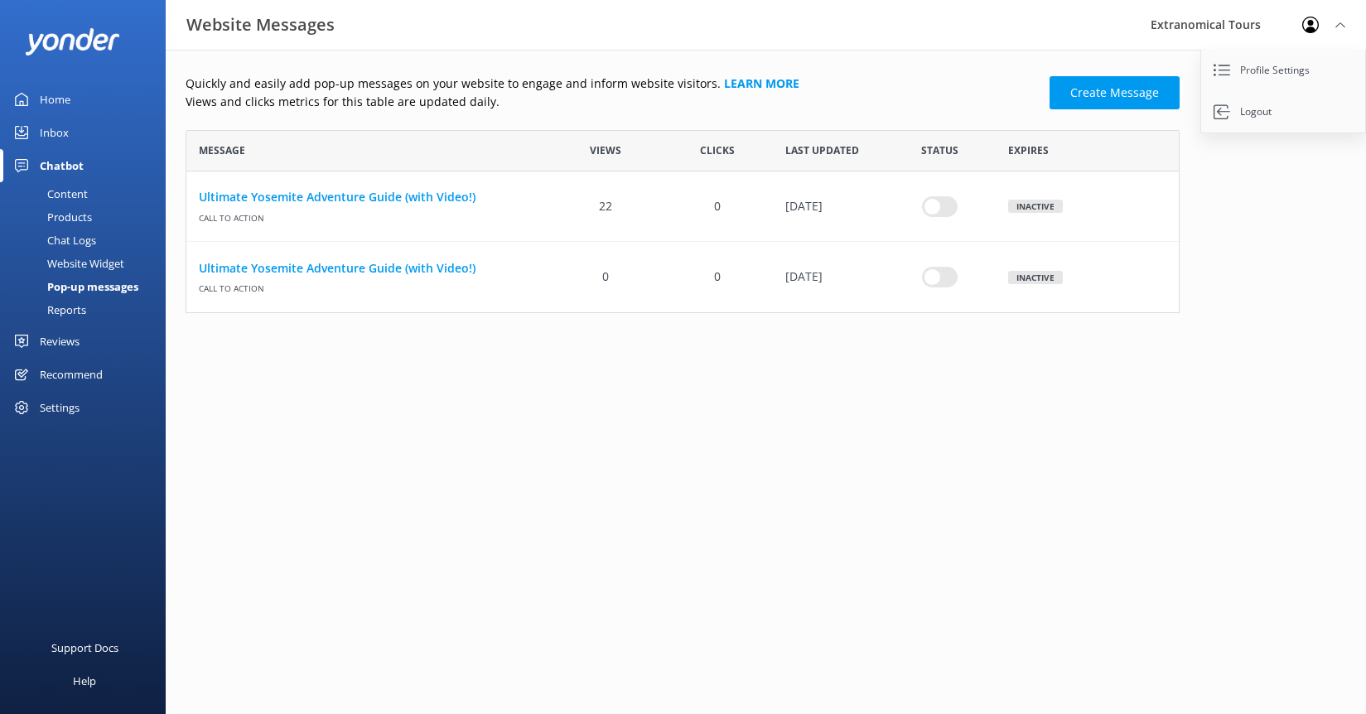
click at [61, 310] on div "Reports" at bounding box center [48, 309] width 76 height 23
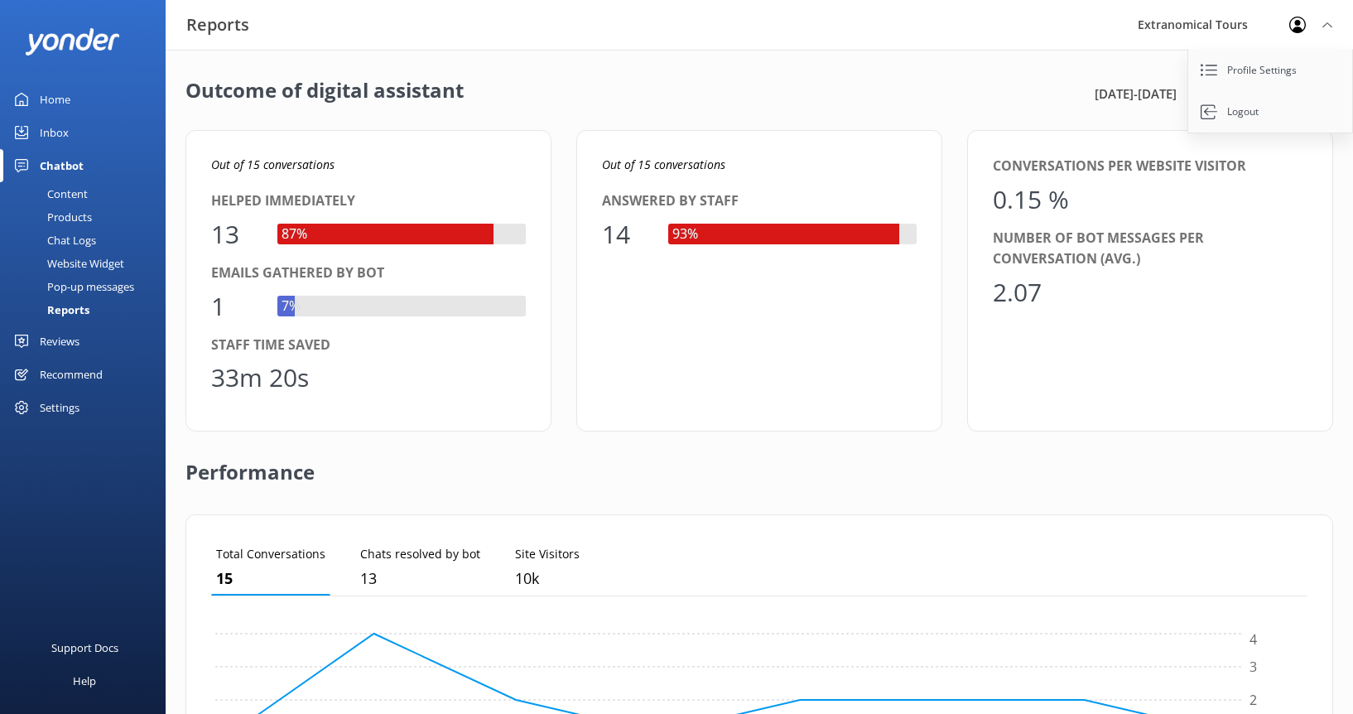
click at [73, 193] on div "Content" at bounding box center [49, 193] width 78 height 23
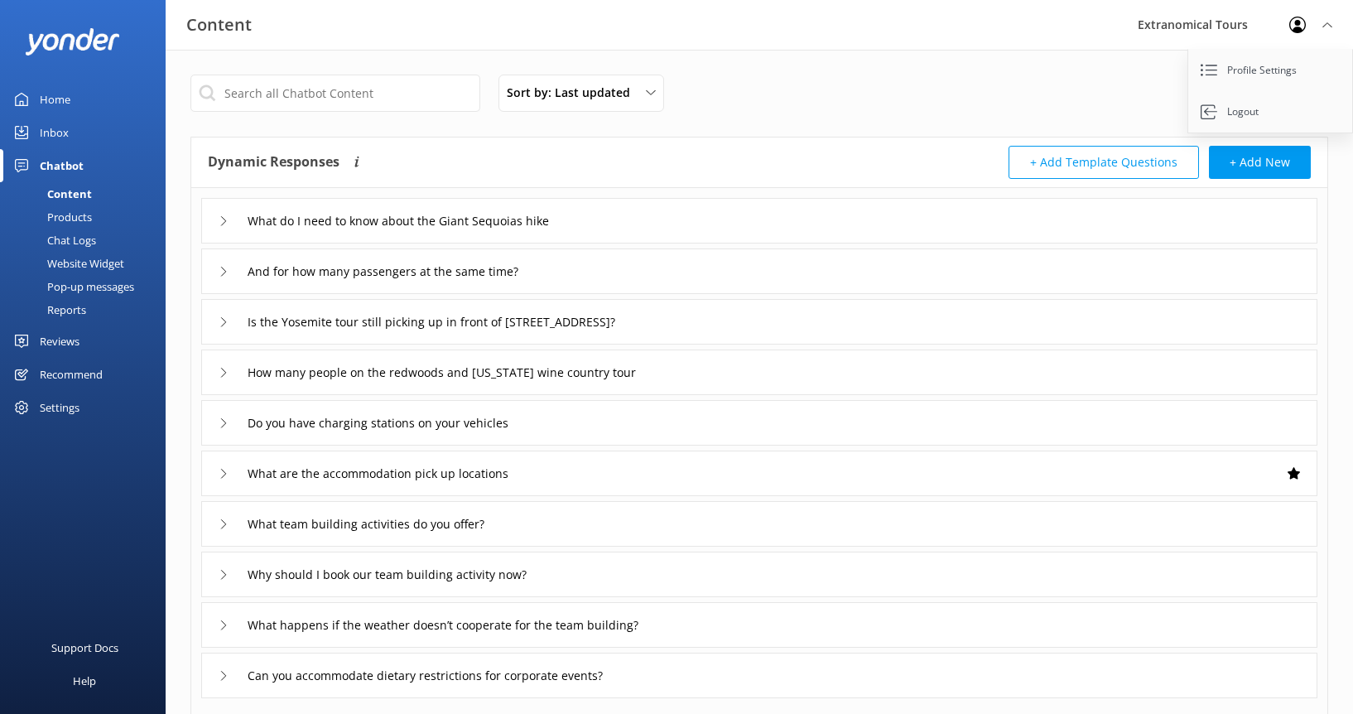
click at [1152, 169] on button "+ Add Template Questions" at bounding box center [1104, 162] width 190 height 33
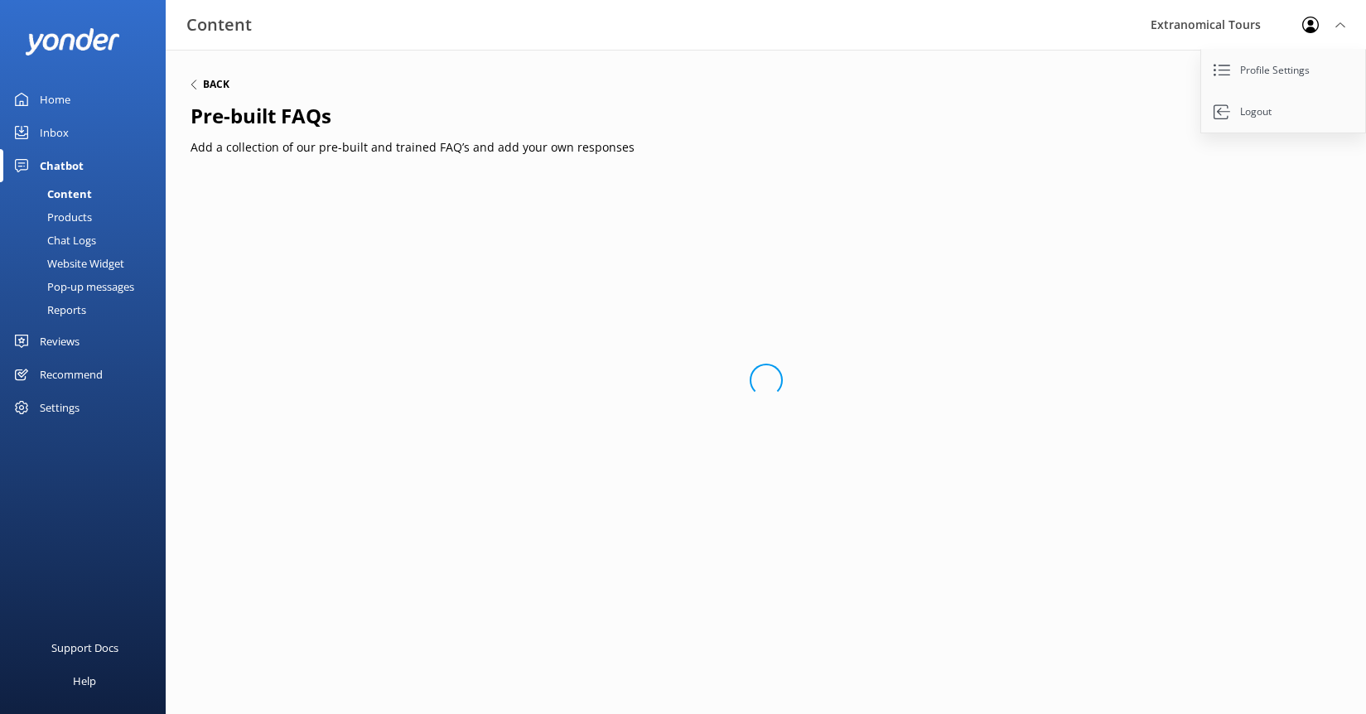
click at [224, 83] on h6 "Back" at bounding box center [216, 85] width 27 height 10
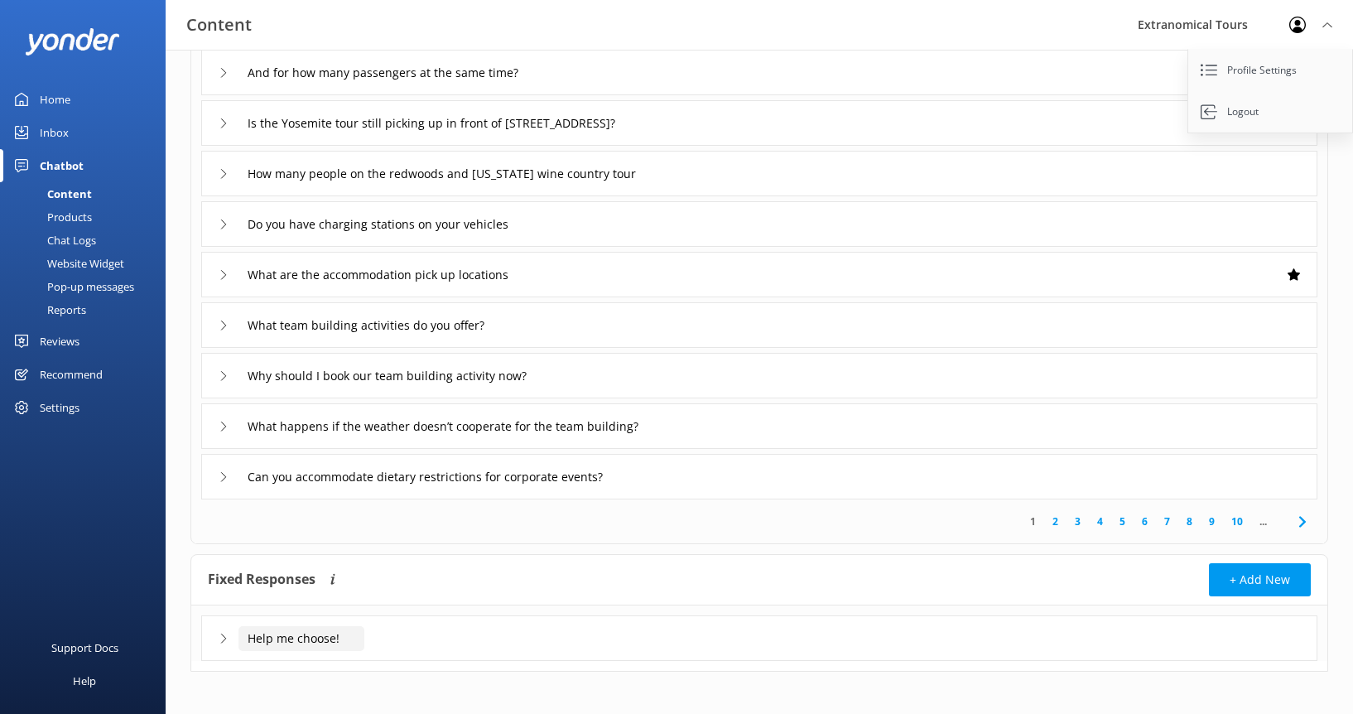
scroll to position [206, 0]
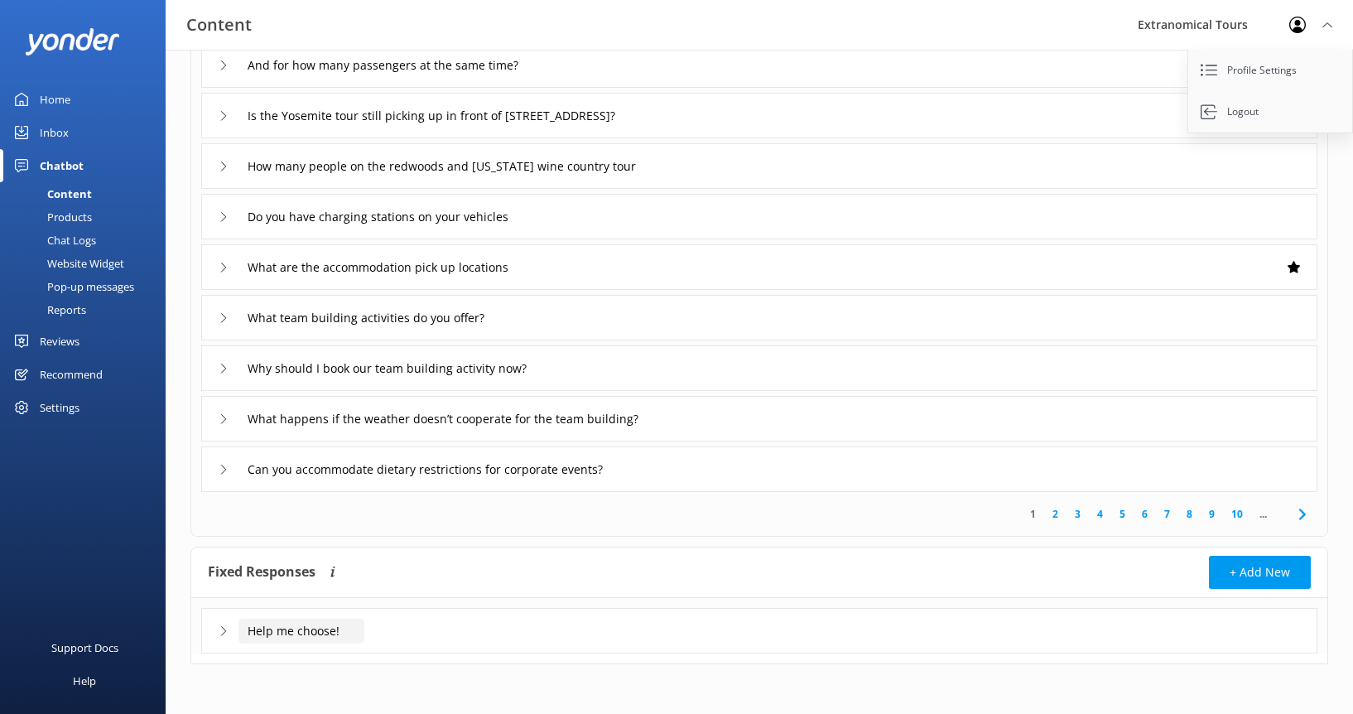
click at [254, 637] on input "Help me choose!" at bounding box center [302, 631] width 126 height 25
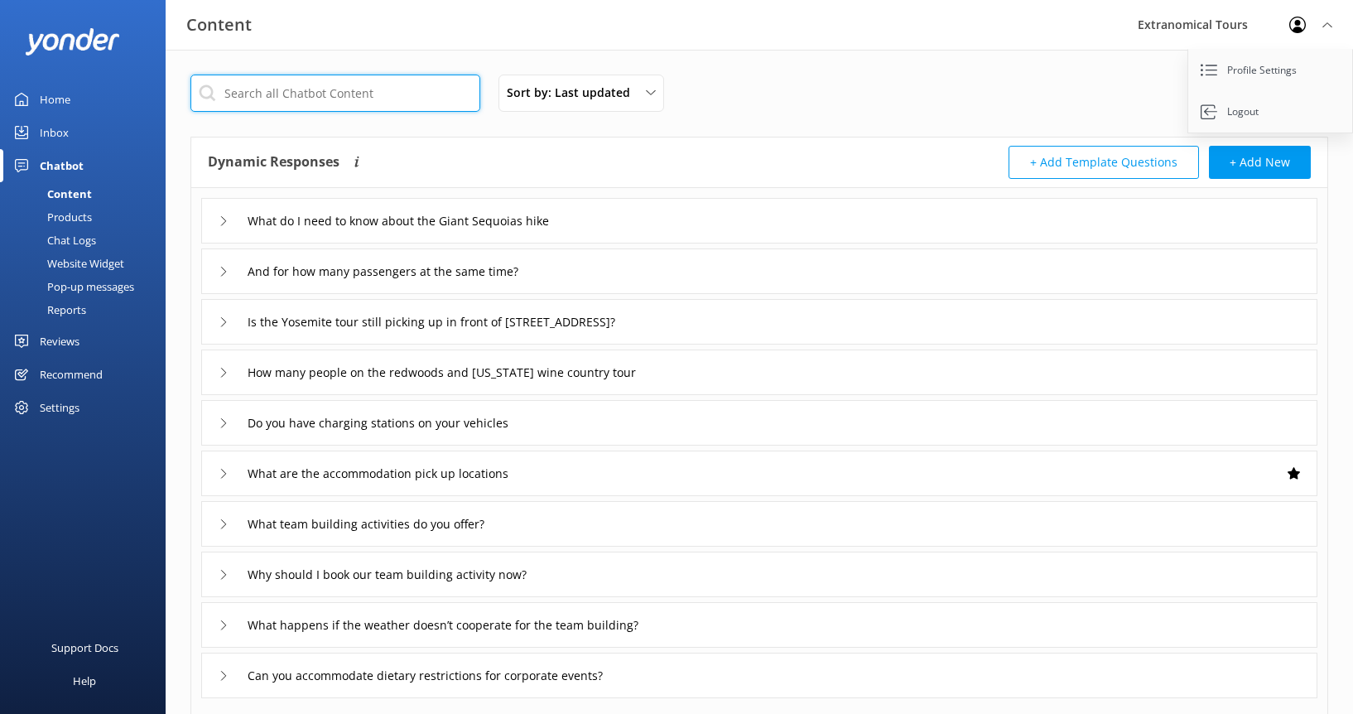
click at [354, 94] on input "text" at bounding box center [335, 93] width 290 height 37
click at [822, 72] on div "Sort by: Last updated Title (A-Z) Last updated Test Chatbot Dynamic Responses T…" at bounding box center [760, 570] width 1188 height 1040
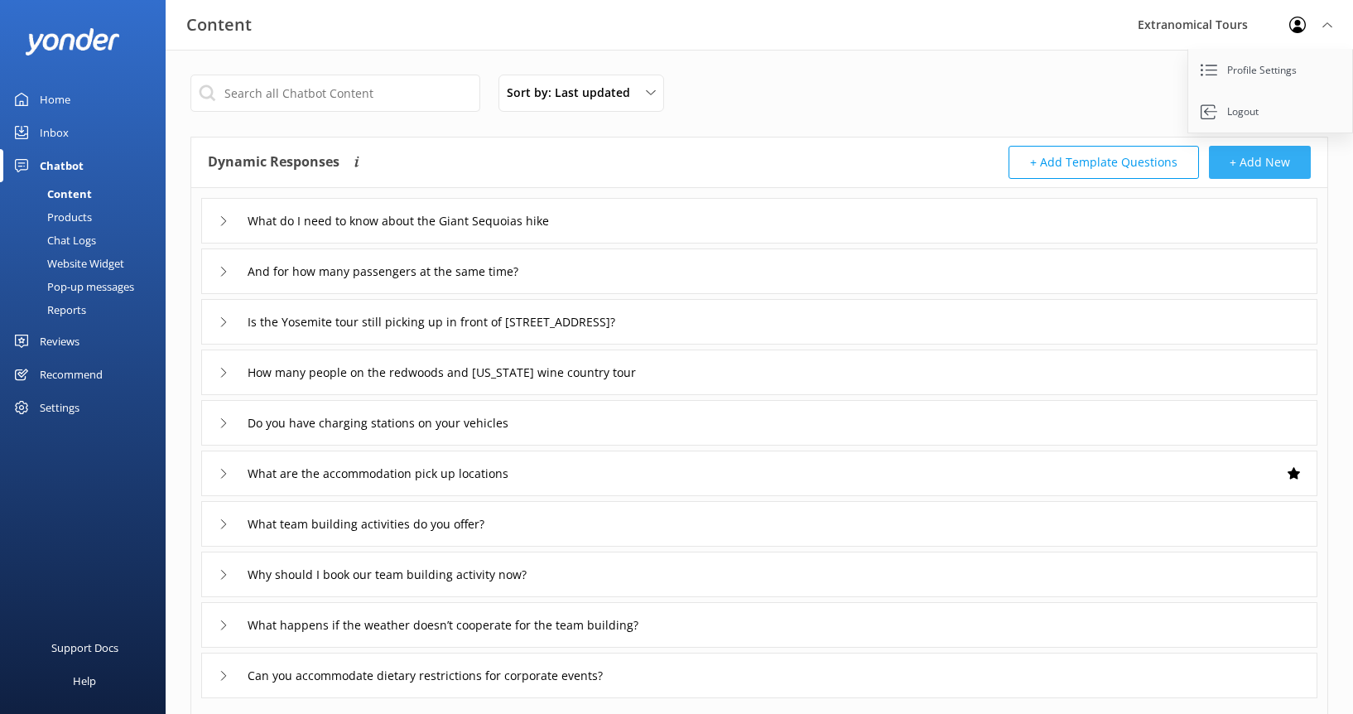
click at [1275, 166] on button "+ Add New" at bounding box center [1260, 162] width 102 height 33
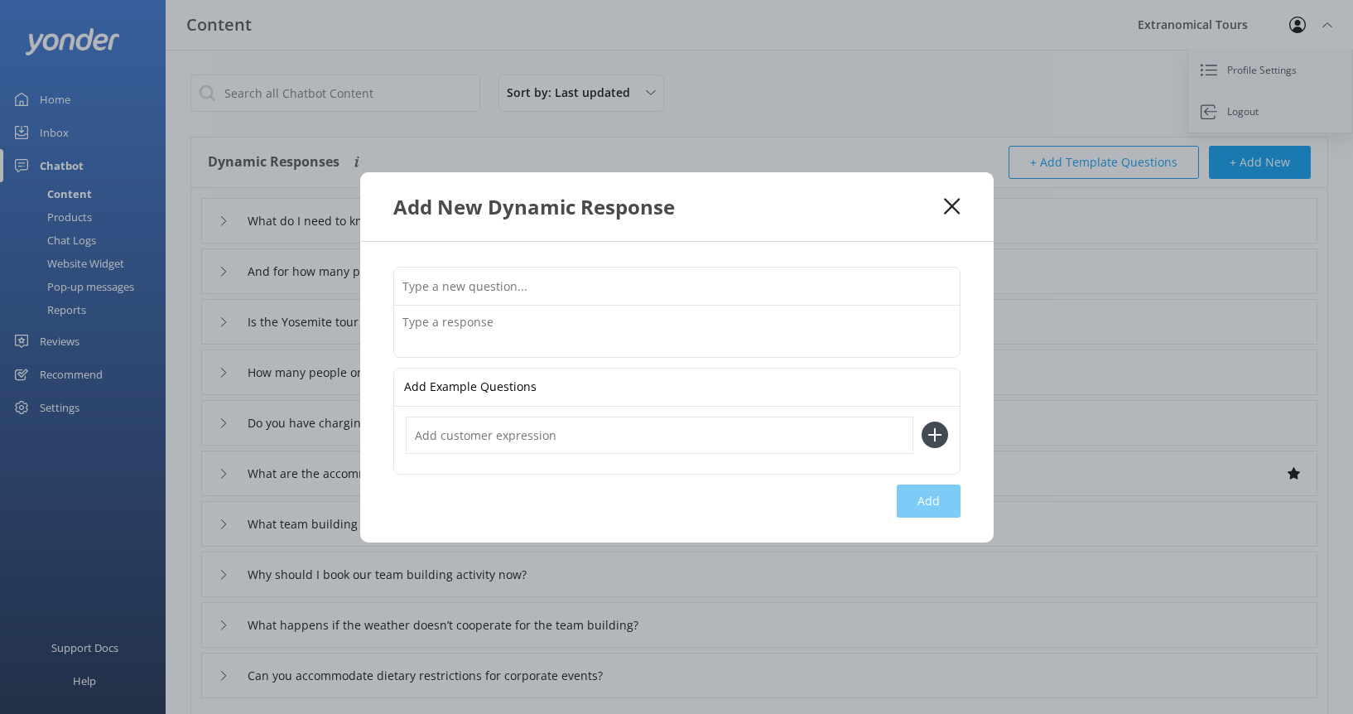
click at [691, 277] on input "text" at bounding box center [677, 286] width 566 height 37
